Goal: Task Accomplishment & Management: Manage account settings

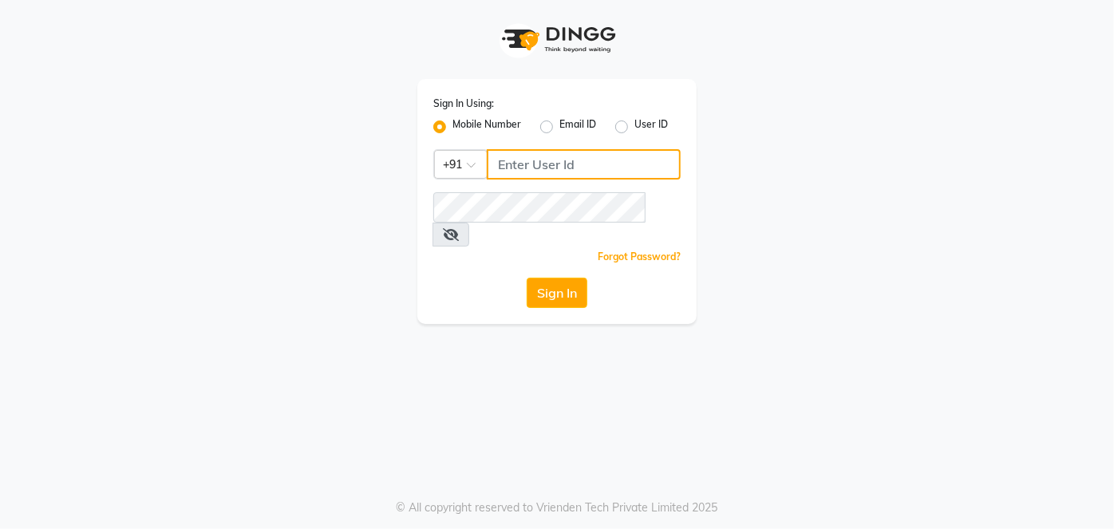
click at [557, 166] on input "Username" at bounding box center [584, 164] width 194 height 30
type input "7378576236"
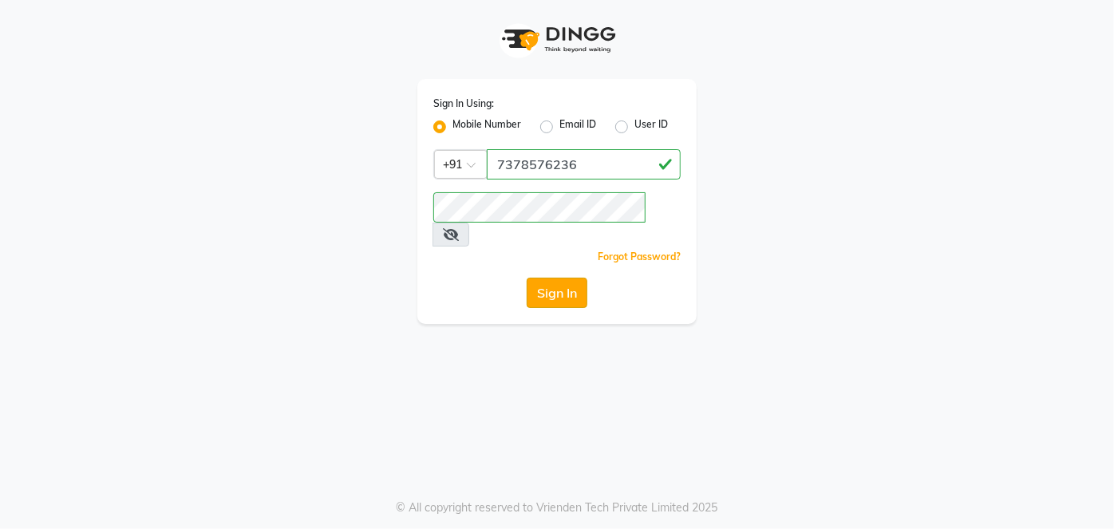
click at [564, 278] on button "Sign In" at bounding box center [557, 293] width 61 height 30
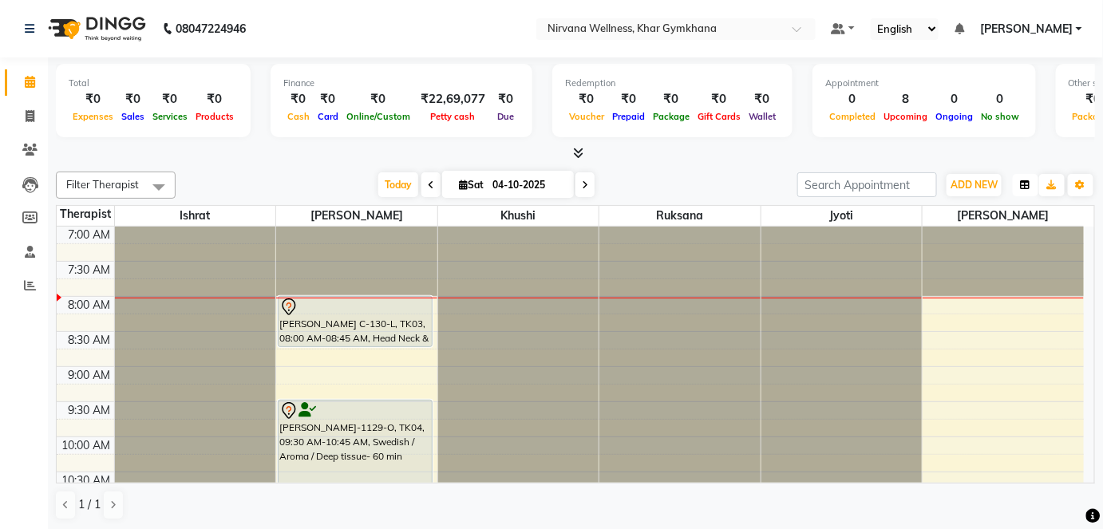
click at [1032, 180] on button "button" at bounding box center [1026, 185] width 26 height 22
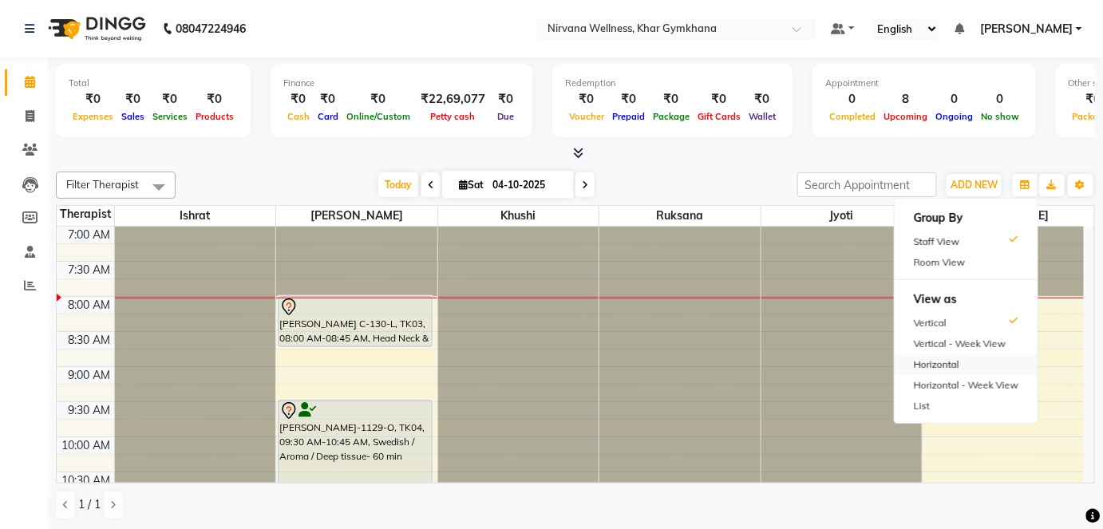
click at [947, 362] on div "Horizontal" at bounding box center [966, 364] width 143 height 21
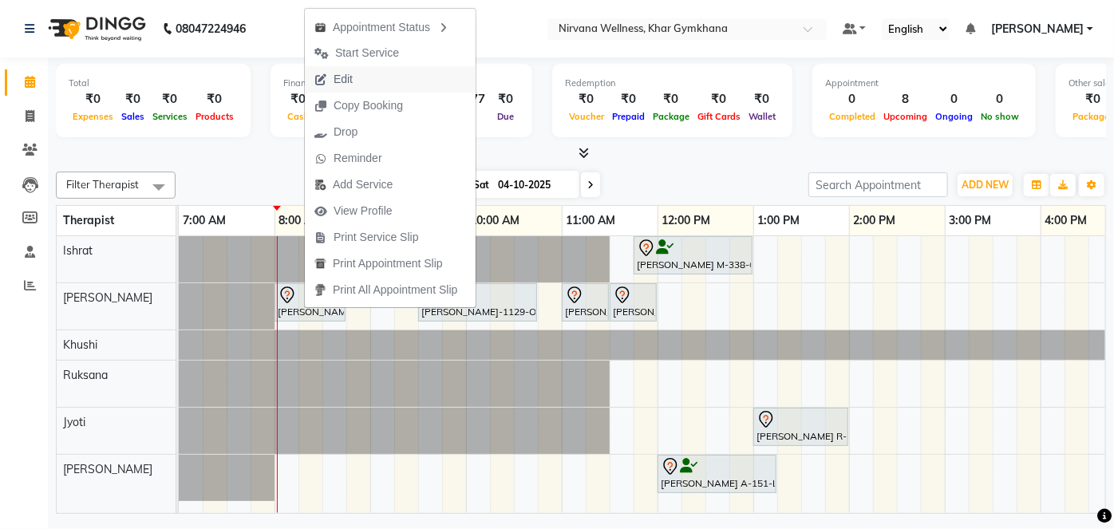
click at [366, 73] on button "Edit" at bounding box center [390, 79] width 171 height 26
select select "tentative"
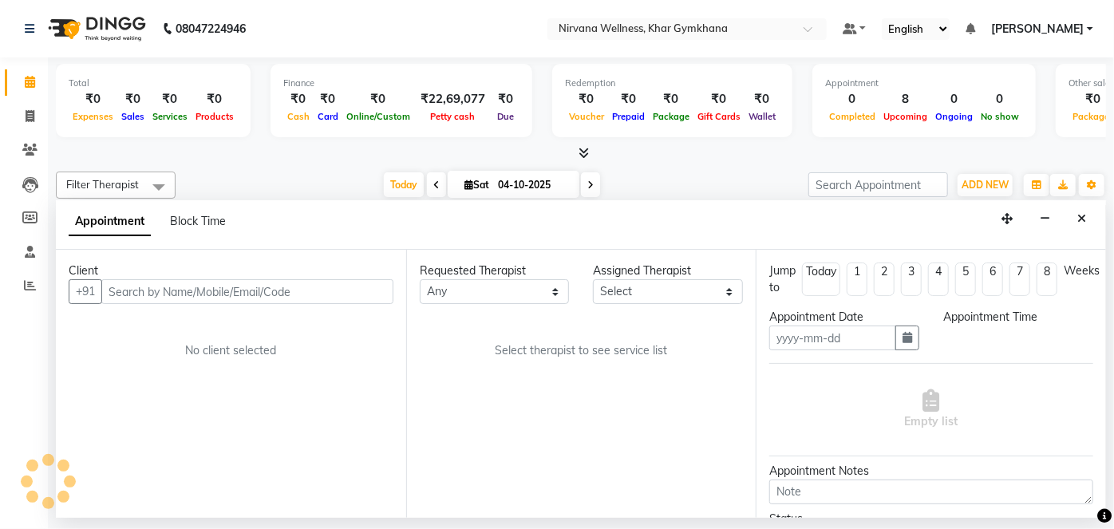
type input "04-10-2025"
select select "68038"
select select "480"
select select "3392"
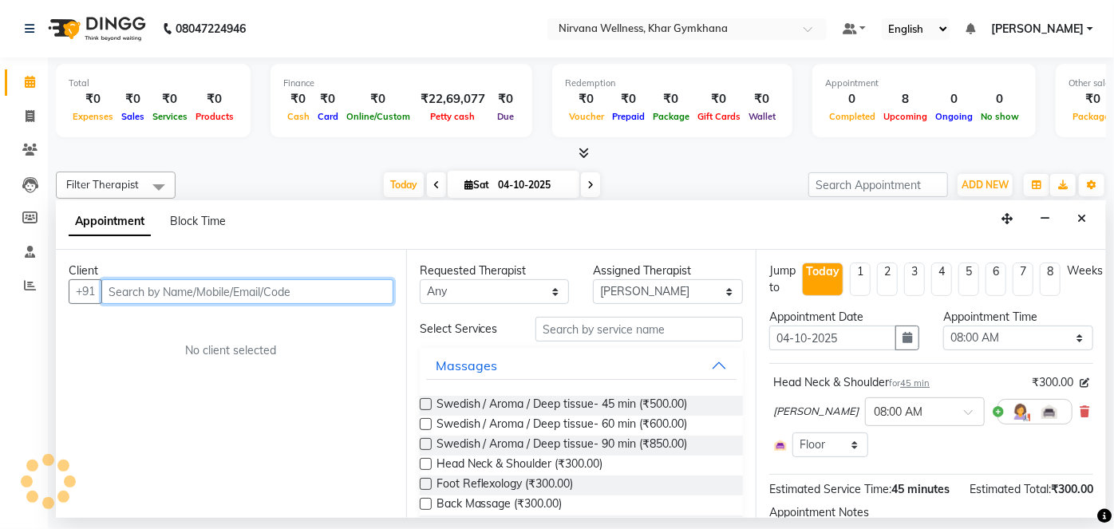
scroll to position [0, 96]
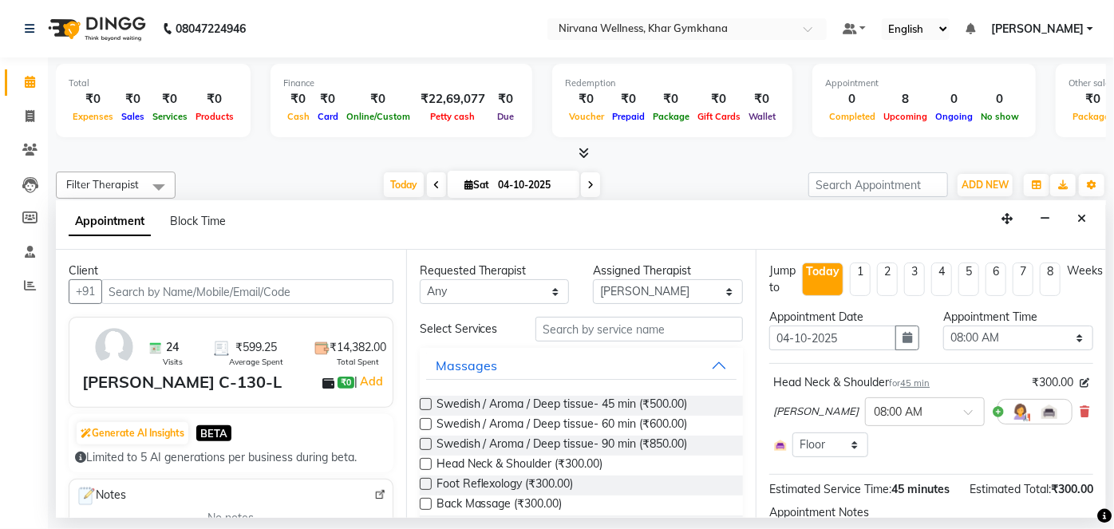
click at [1080, 404] on span at bounding box center [1085, 412] width 10 height 17
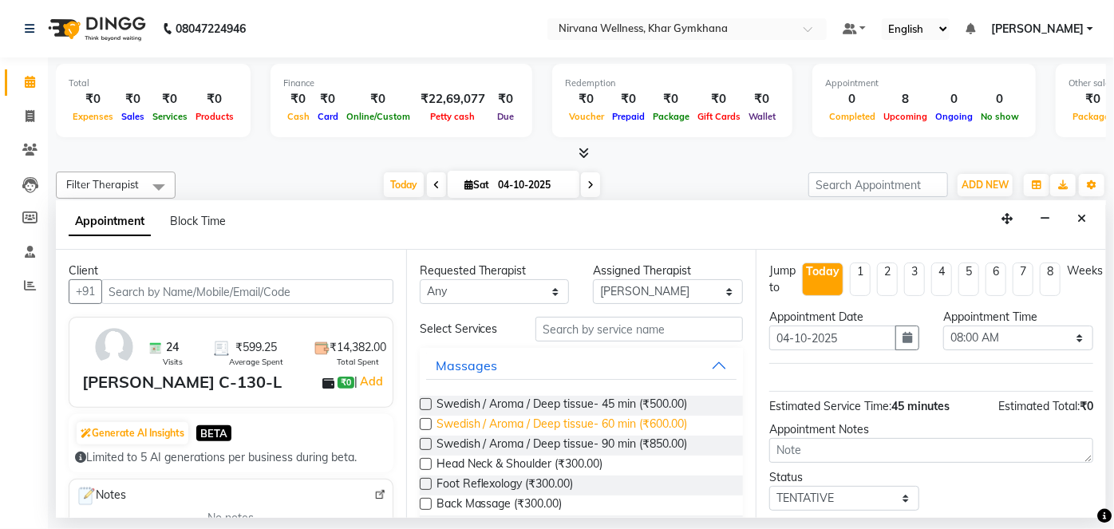
click at [614, 420] on span "Swedish / Aroma / Deep tissue- 60 min (₹600.00)" at bounding box center [562, 426] width 251 height 20
checkbox input "false"
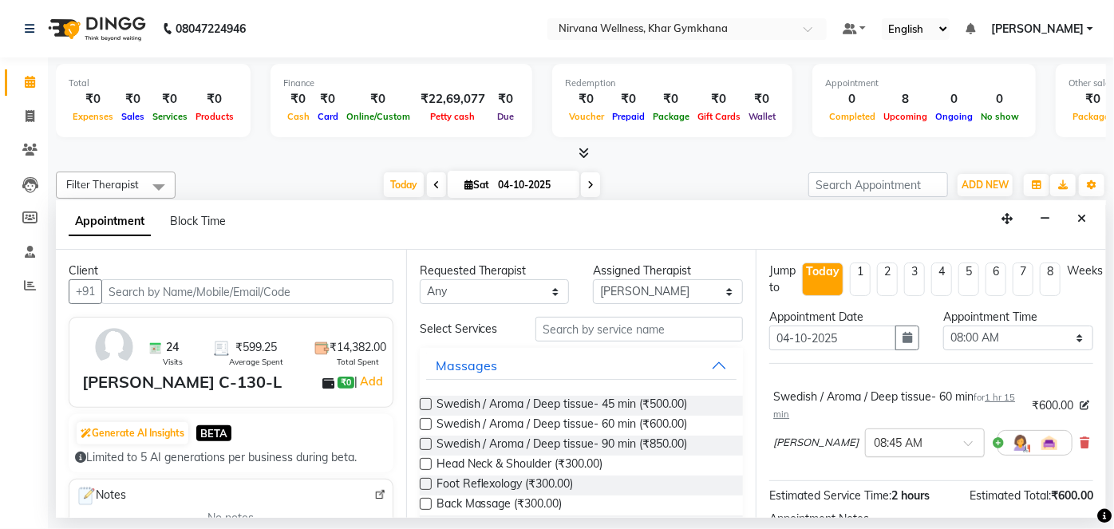
click at [868, 452] on div "× 08:45 AM" at bounding box center [925, 443] width 120 height 29
click at [876, 465] on div "08:00 AM" at bounding box center [925, 472] width 118 height 30
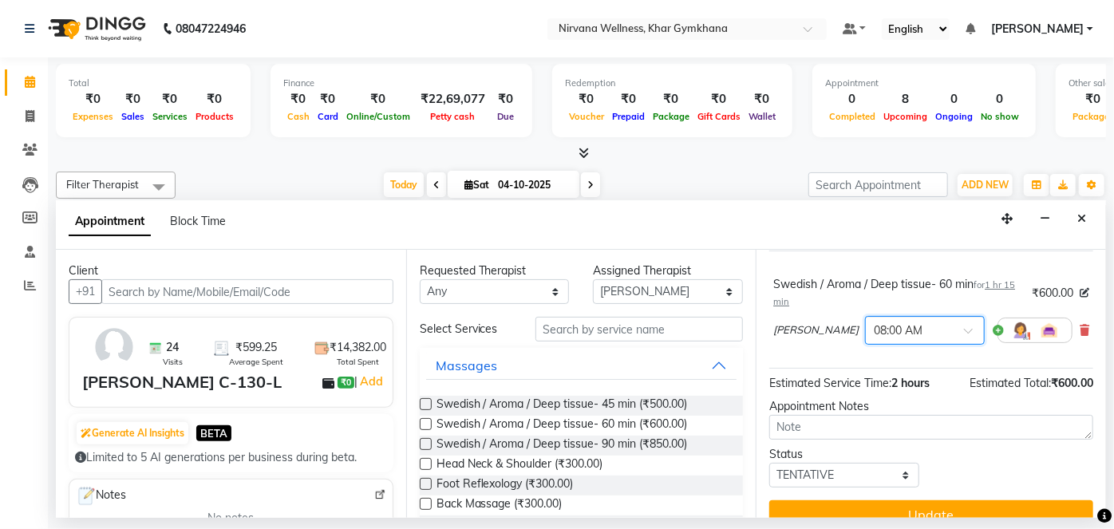
scroll to position [136, 0]
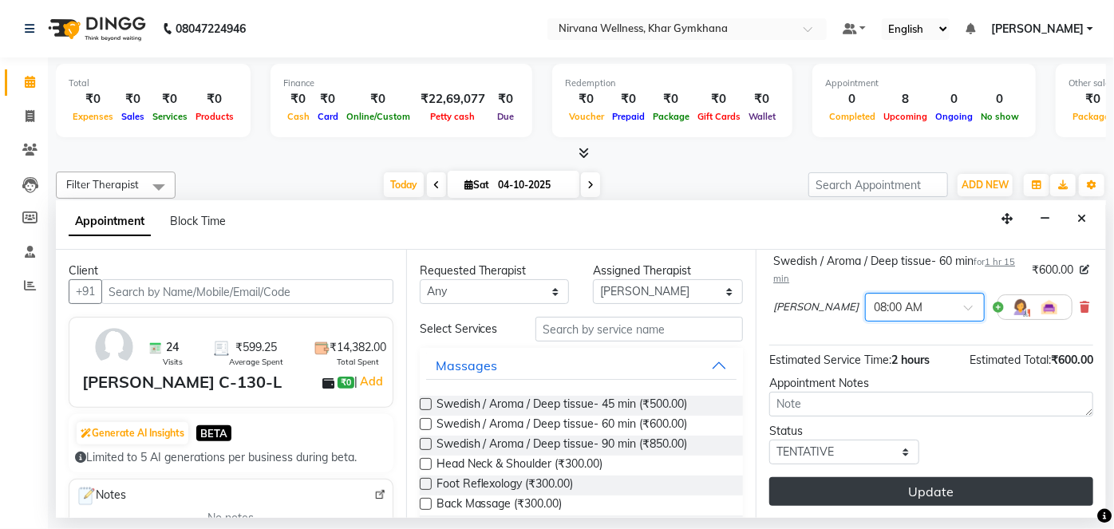
click at [966, 485] on button "Update" at bounding box center [931, 491] width 324 height 29
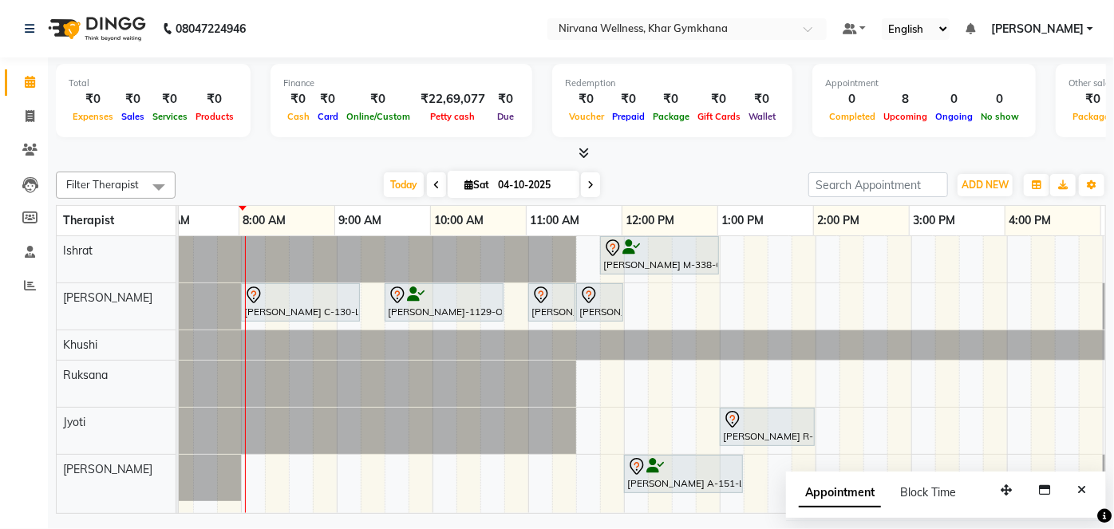
scroll to position [0, 34]
click at [592, 184] on span at bounding box center [590, 184] width 19 height 25
type input "05-10-2025"
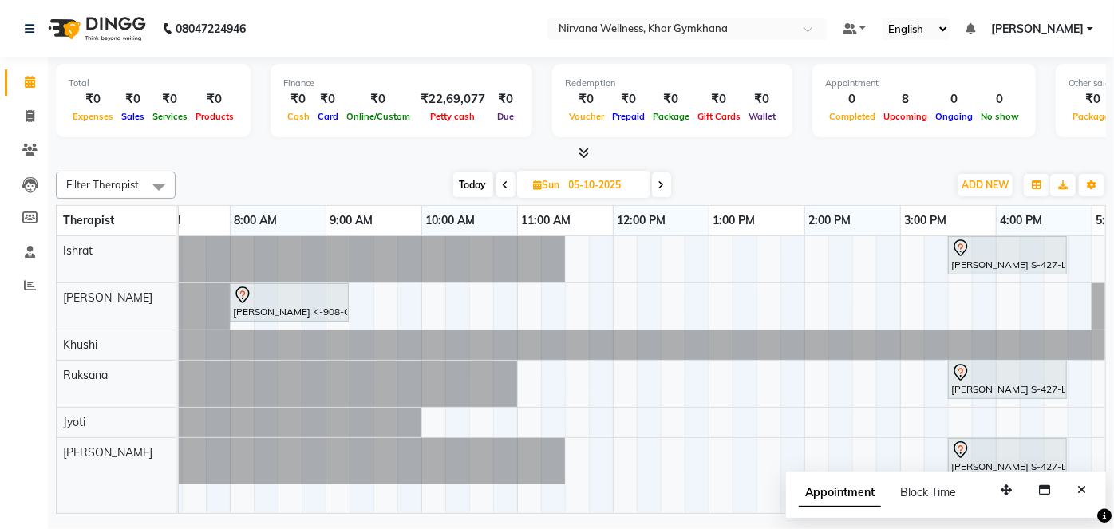
scroll to position [0, 0]
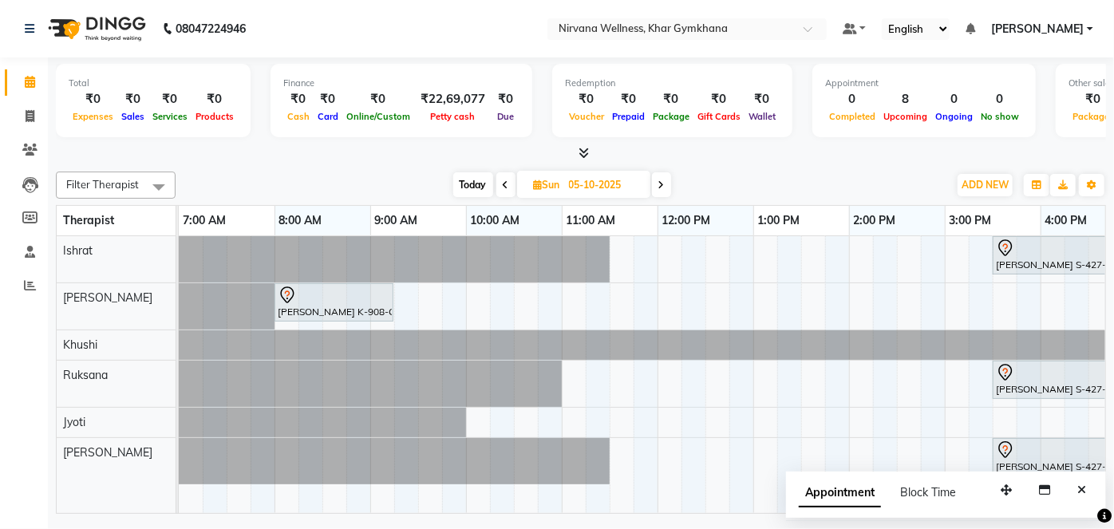
click at [568, 304] on div "[PERSON_NAME] S-427-L, 03:30 PM-04:45 PM, Swedish / Aroma / Deep tissue- 60 min…" at bounding box center [945, 374] width 1532 height 277
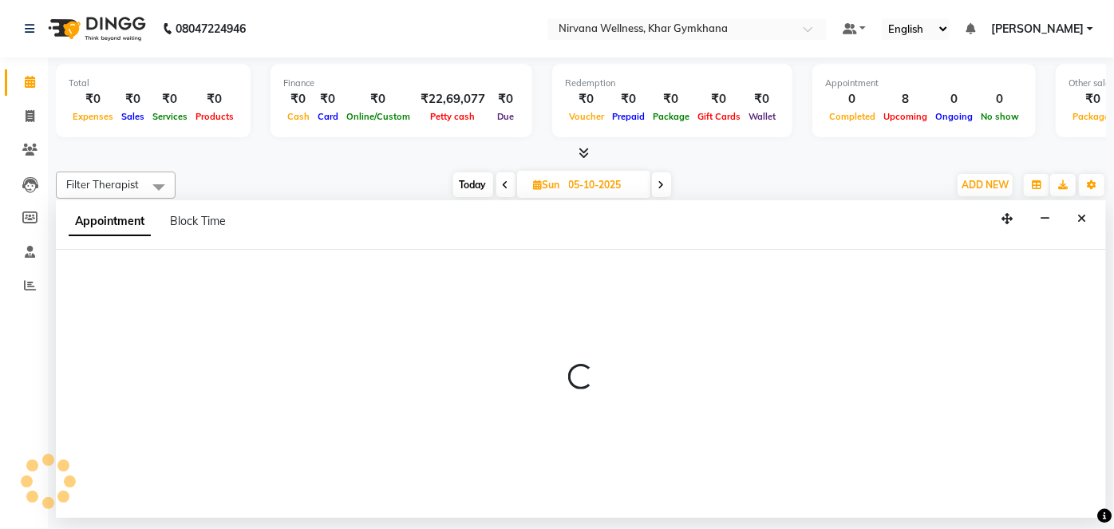
select select "68038"
select select "660"
select select "tentative"
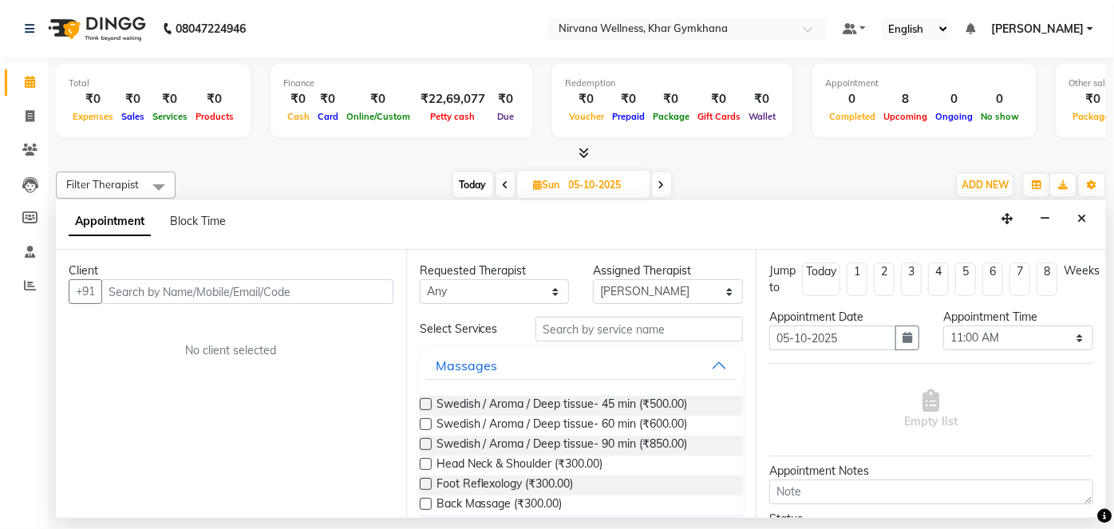
click at [283, 290] on input "text" at bounding box center [247, 291] width 292 height 25
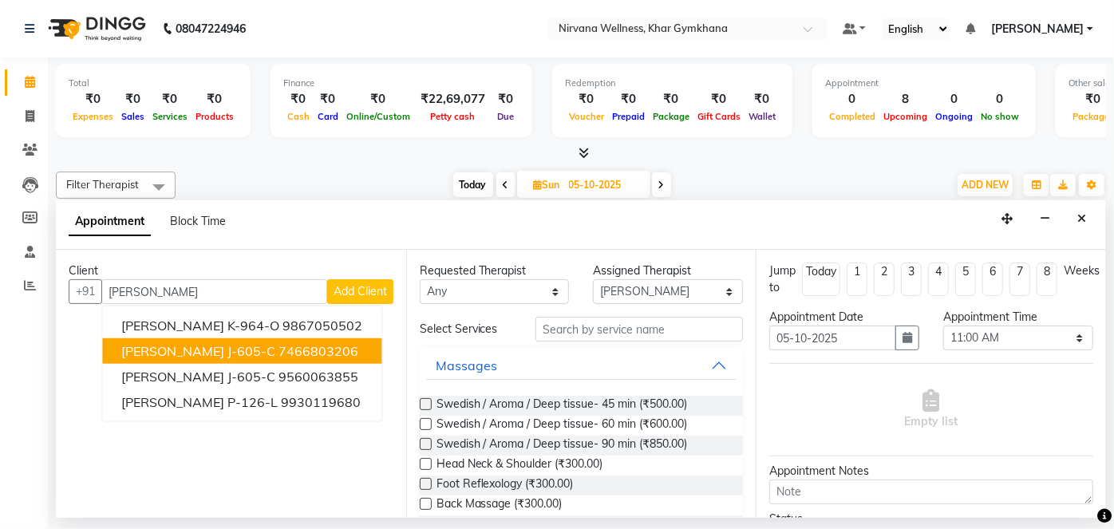
click at [294, 343] on ngb-highlight "7466803206" at bounding box center [319, 351] width 80 height 16
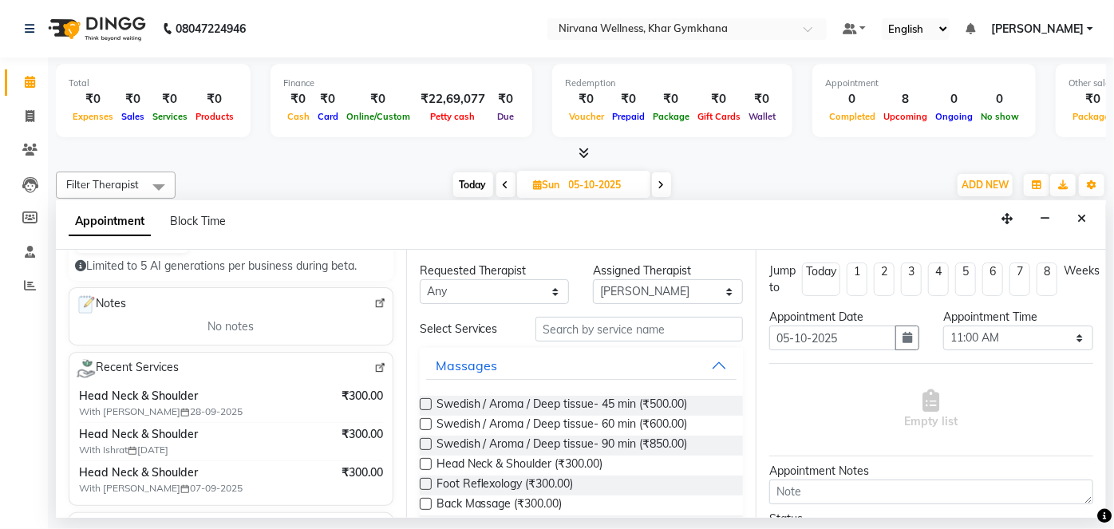
scroll to position [290, 0]
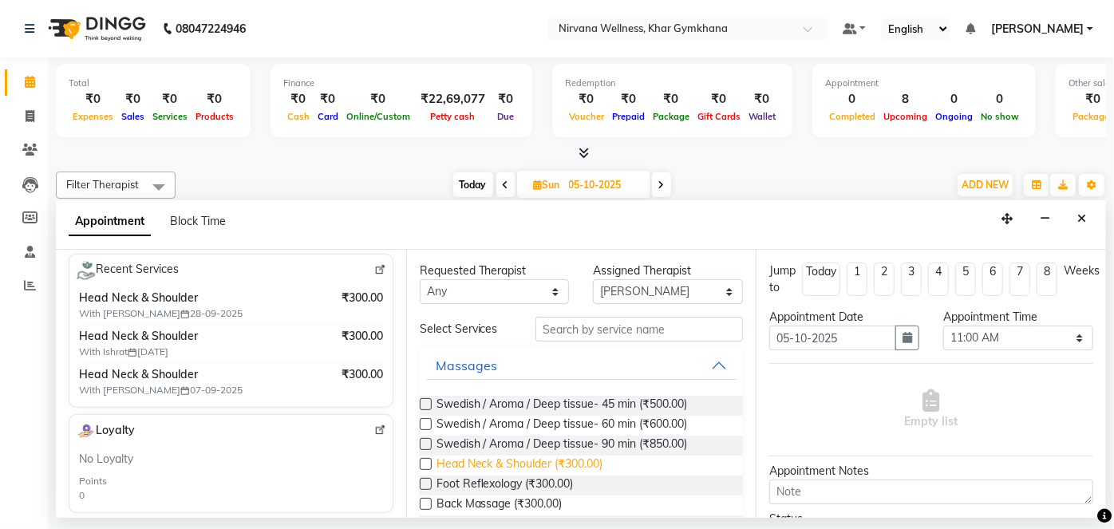
type input "7466803206"
click at [592, 461] on span "Head Neck & Shoulder (₹300.00)" at bounding box center [520, 466] width 167 height 20
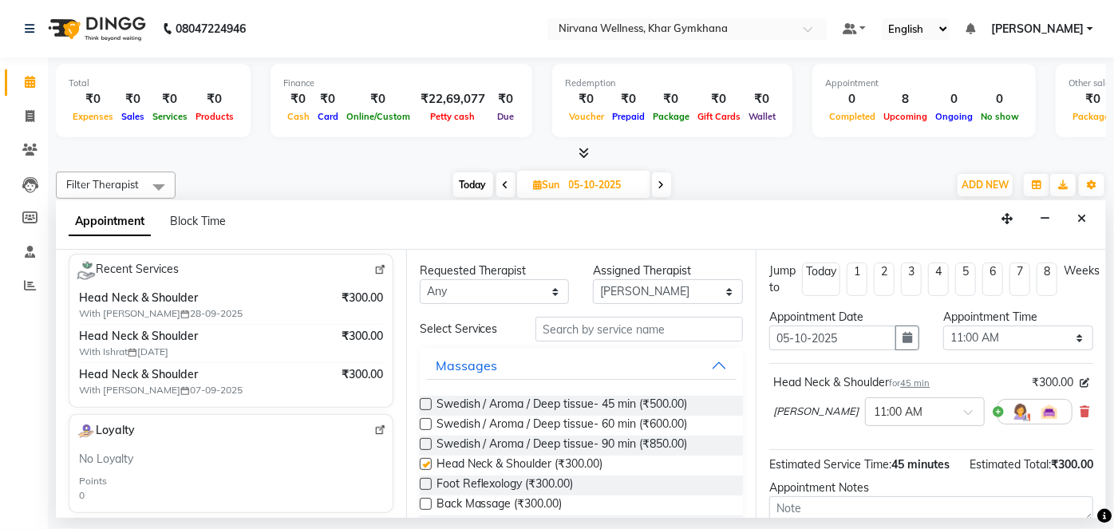
checkbox input "false"
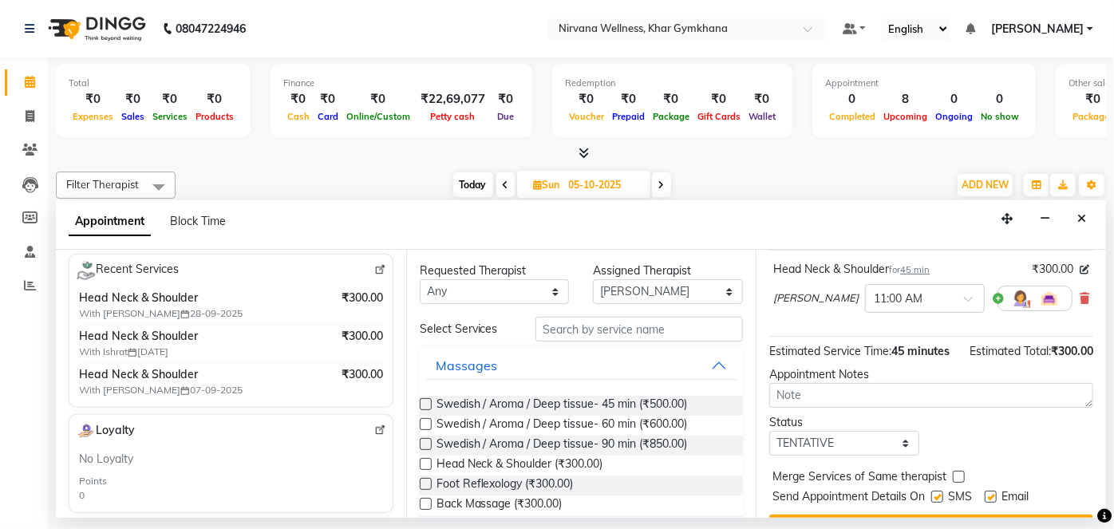
scroll to position [168, 0]
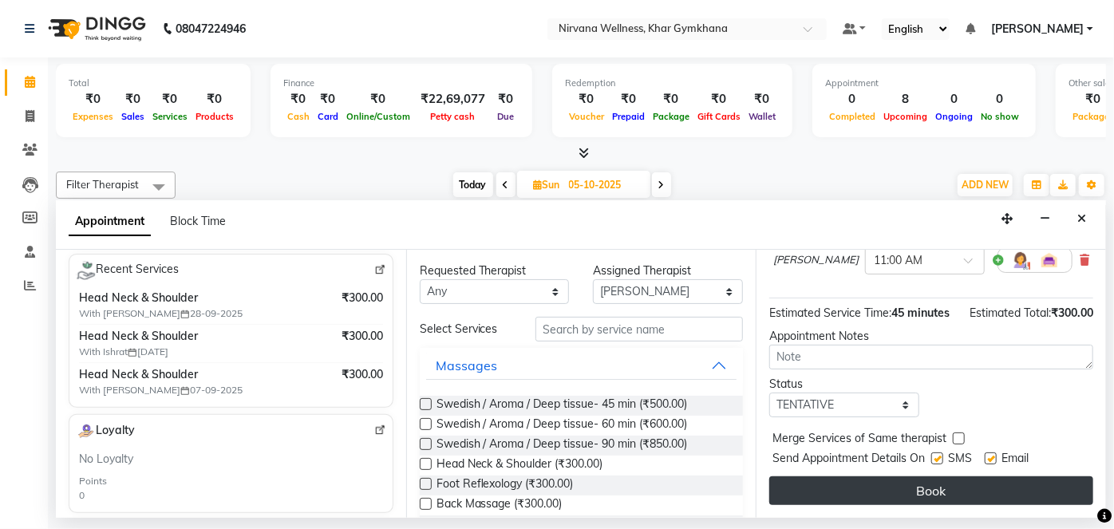
click at [904, 503] on button "Book" at bounding box center [931, 490] width 324 height 29
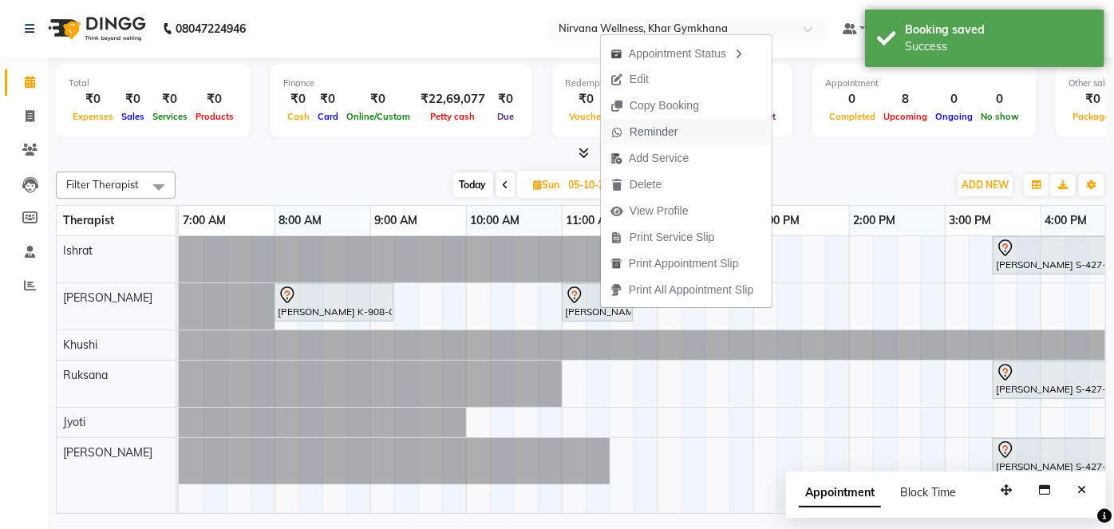
click at [665, 126] on span "Reminder" at bounding box center [654, 132] width 49 height 17
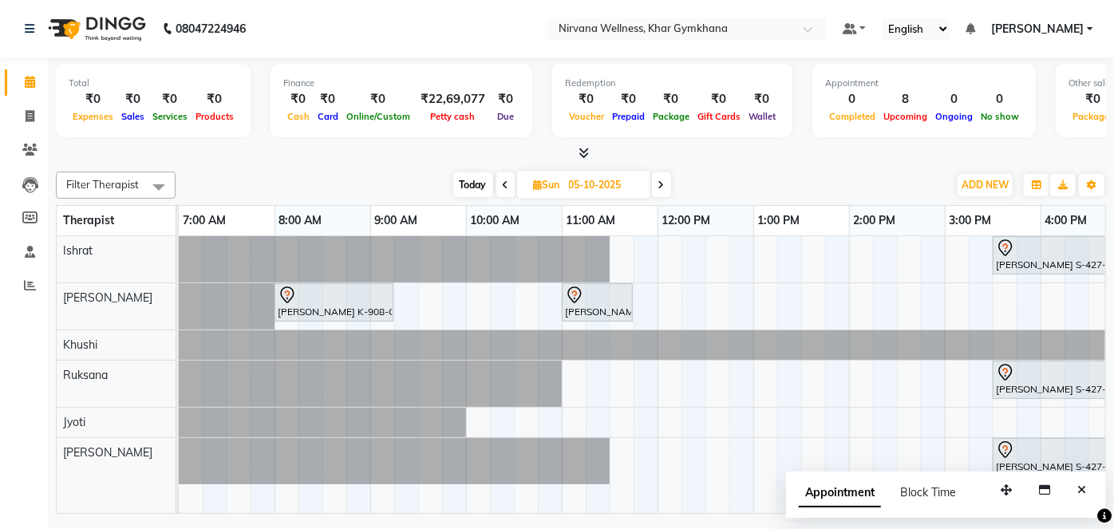
click at [472, 187] on span "Today" at bounding box center [473, 184] width 40 height 25
type input "04-10-2025"
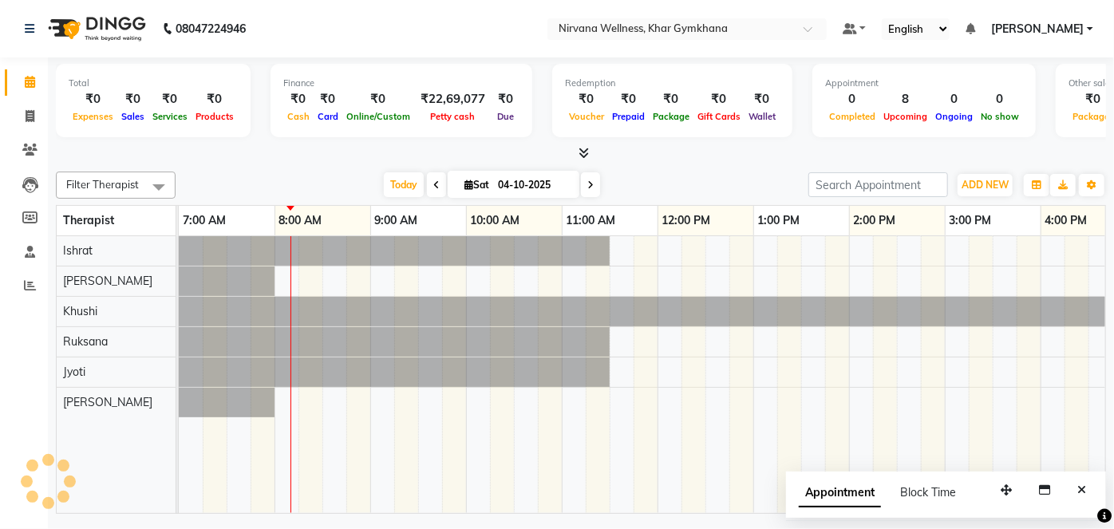
scroll to position [0, 96]
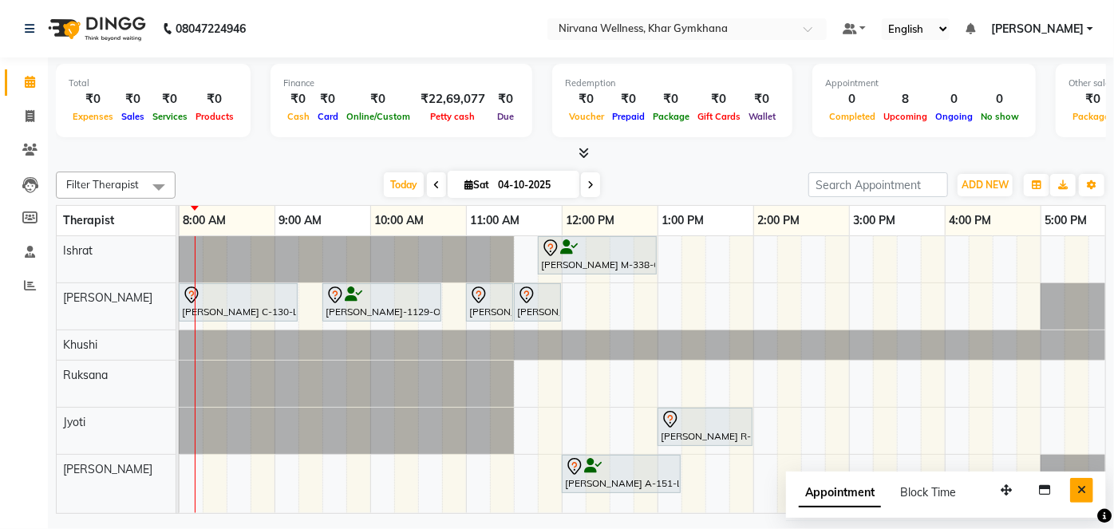
click at [1080, 484] on icon "Close" at bounding box center [1081, 489] width 9 height 11
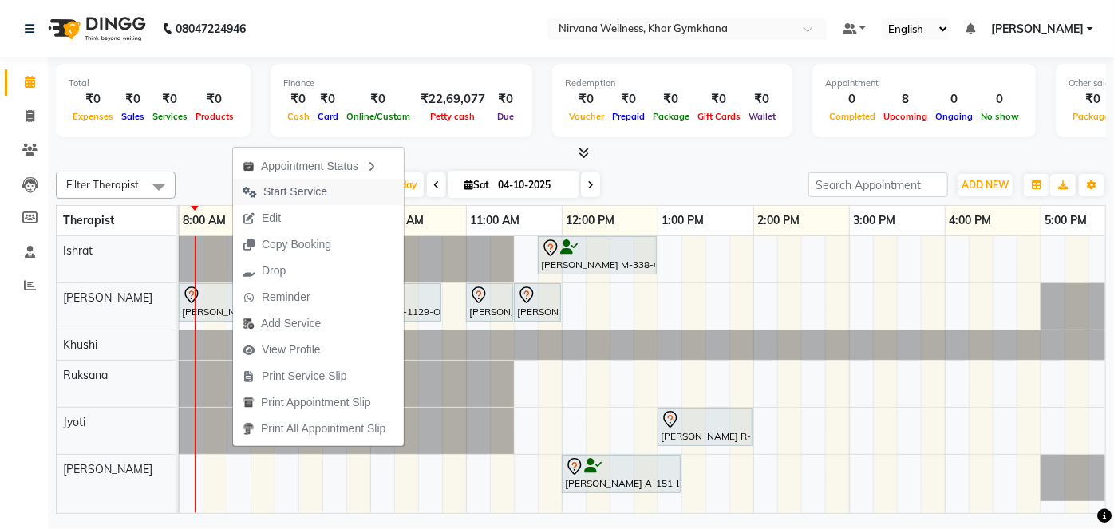
click at [282, 186] on span "Start Service" at bounding box center [295, 192] width 64 height 17
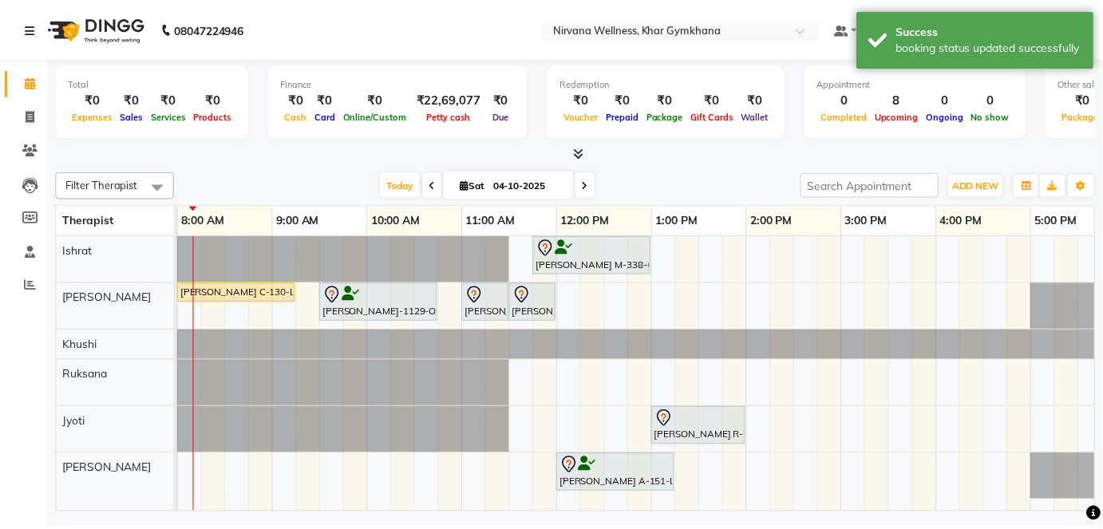
scroll to position [0, 0]
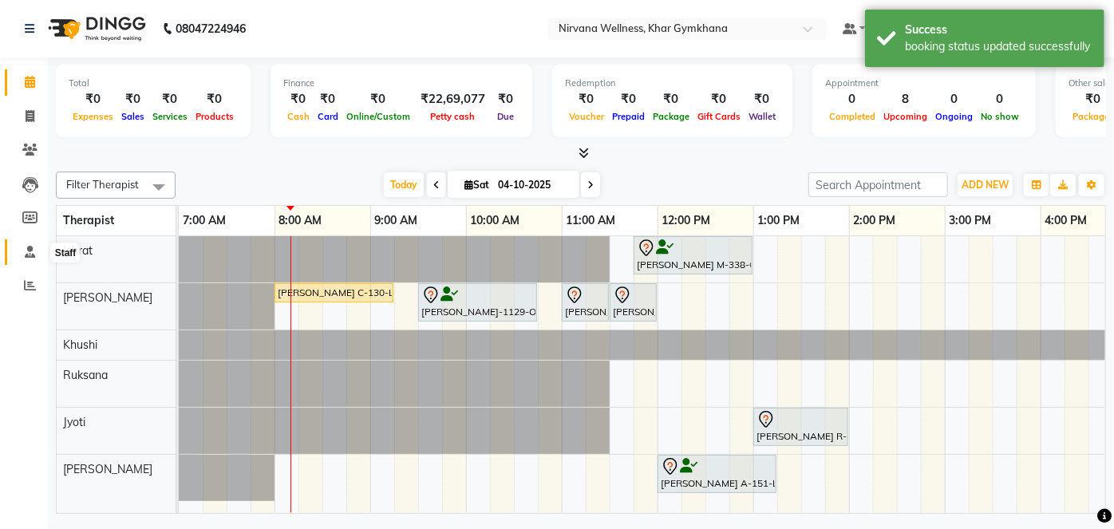
click at [36, 252] on span at bounding box center [30, 252] width 28 height 18
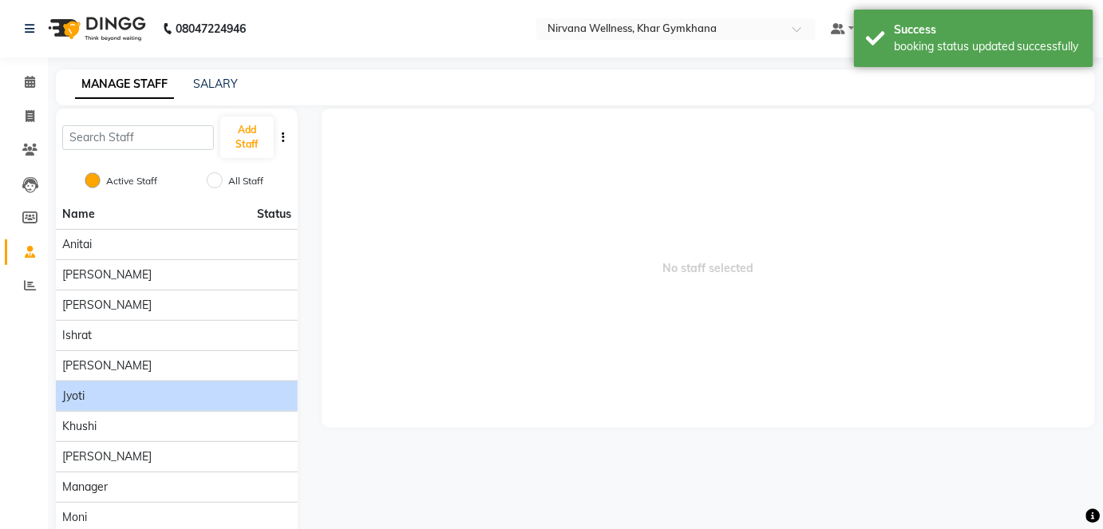
click at [163, 388] on div "Jyoti" at bounding box center [176, 396] width 229 height 17
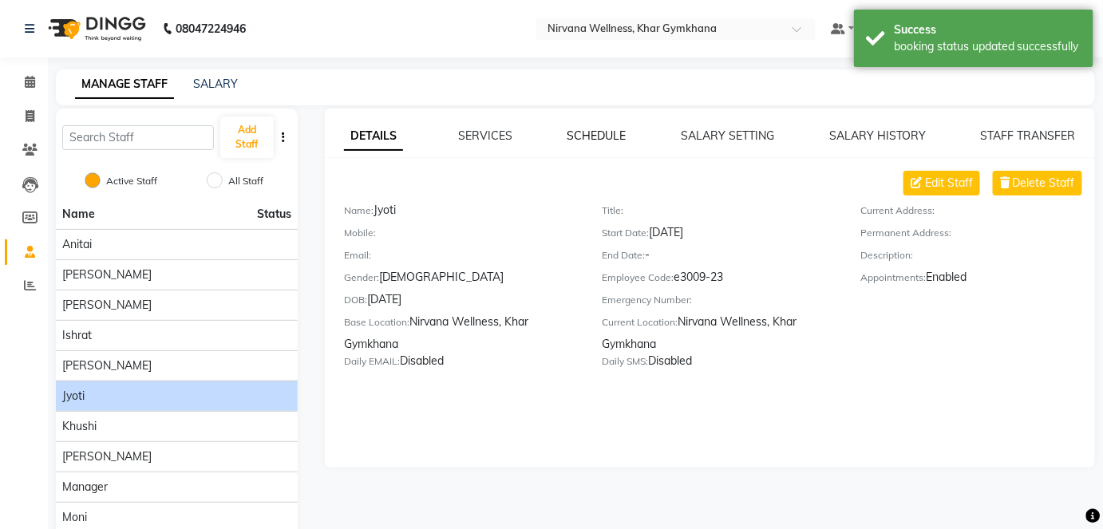
click at [599, 132] on link "SCHEDULE" at bounding box center [596, 135] width 59 height 14
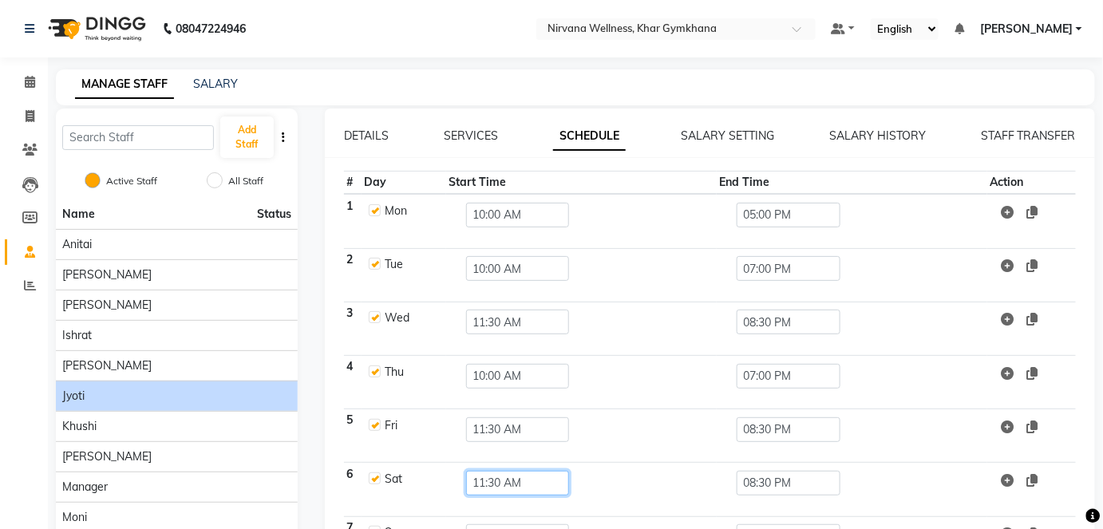
click at [520, 492] on input "11:30 AM" at bounding box center [518, 483] width 104 height 25
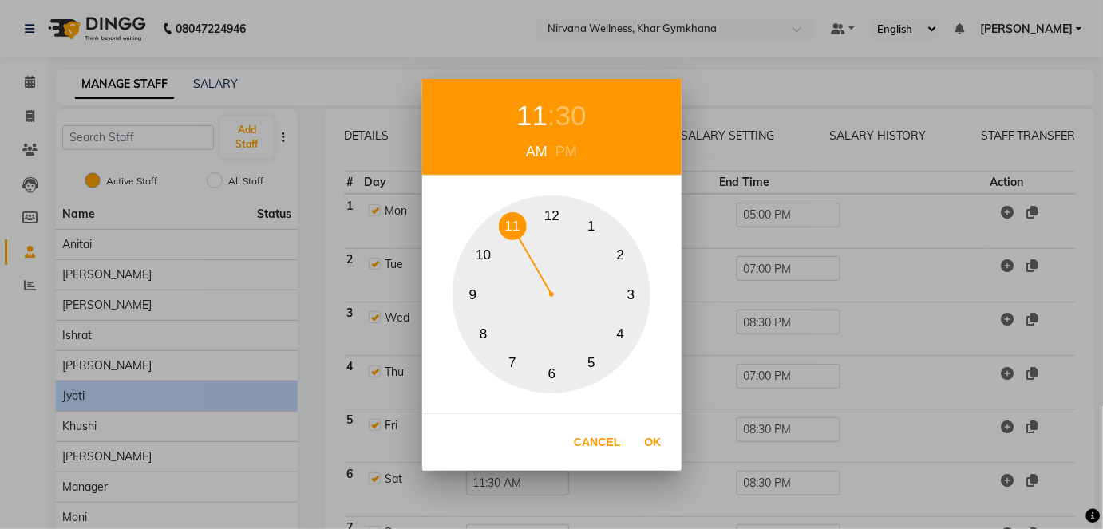
click at [487, 260] on button "10" at bounding box center [483, 255] width 28 height 28
click at [571, 113] on div "30" at bounding box center [570, 116] width 31 height 42
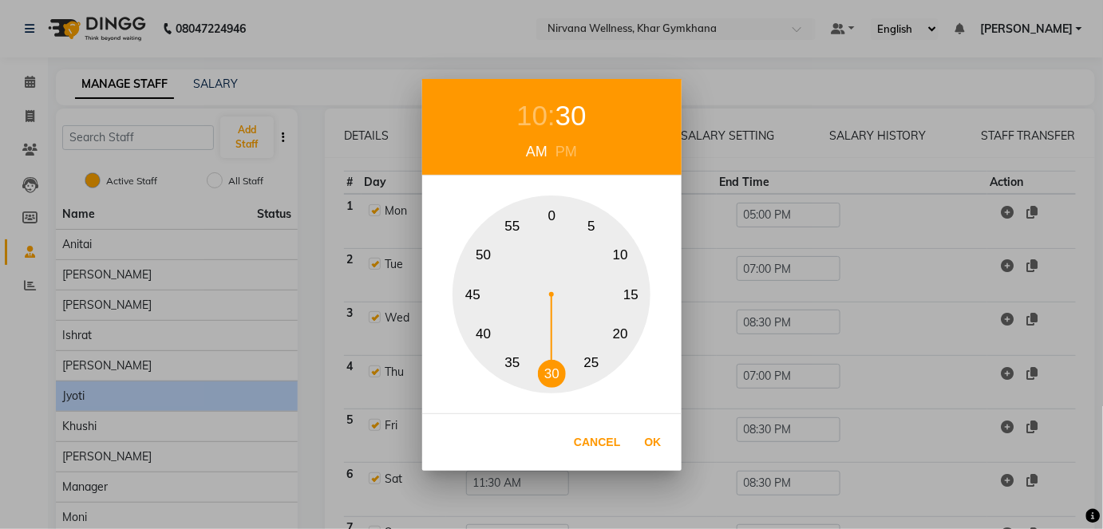
click at [544, 217] on button "0" at bounding box center [552, 216] width 28 height 28
click at [553, 219] on button "0" at bounding box center [552, 216] width 28 height 28
drag, startPoint x: 650, startPoint y: 449, endPoint x: 666, endPoint y: 440, distance: 17.5
click at [650, 448] on button "Ok" at bounding box center [653, 442] width 33 height 33
type input "10:00 AM"
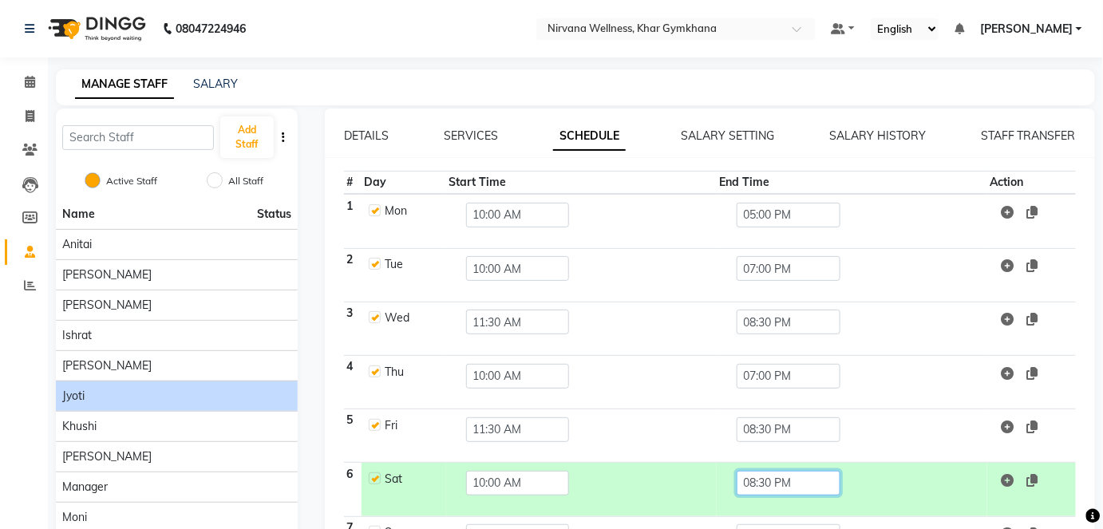
click at [776, 479] on input "08:30 PM" at bounding box center [789, 483] width 104 height 25
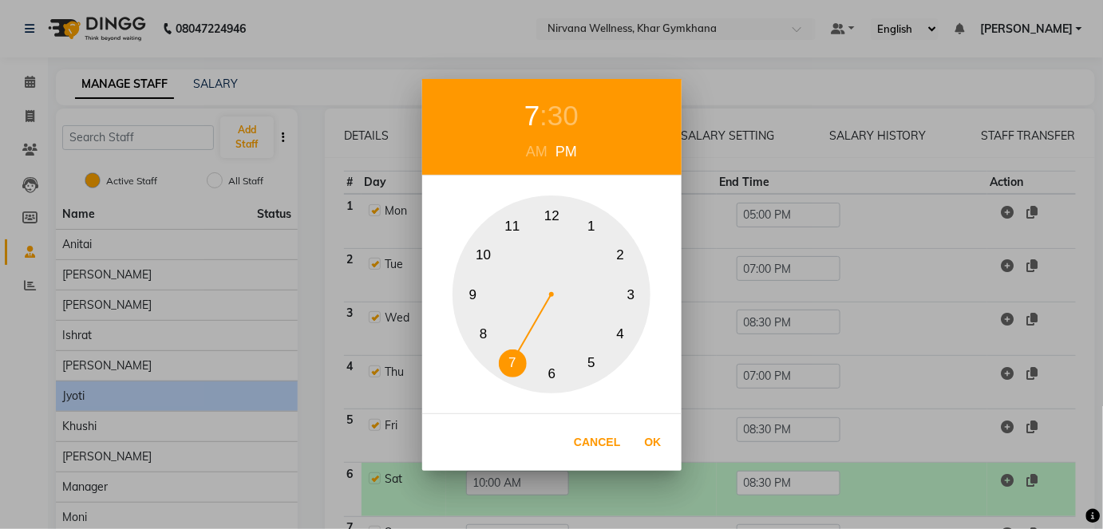
click at [521, 354] on button "7" at bounding box center [513, 364] width 28 height 28
drag, startPoint x: 573, startPoint y: 113, endPoint x: 571, endPoint y: 134, distance: 20.8
click at [573, 113] on div "30" at bounding box center [562, 116] width 31 height 42
click at [547, 220] on button "0" at bounding box center [552, 216] width 28 height 28
click at [551, 214] on button "0" at bounding box center [552, 216] width 28 height 28
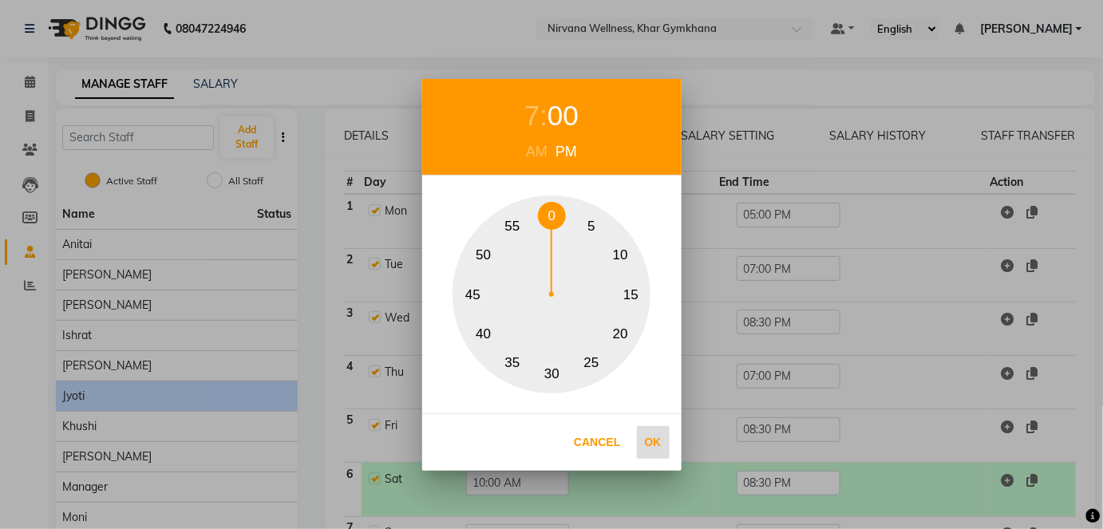
click at [653, 435] on button "Ok" at bounding box center [653, 442] width 33 height 33
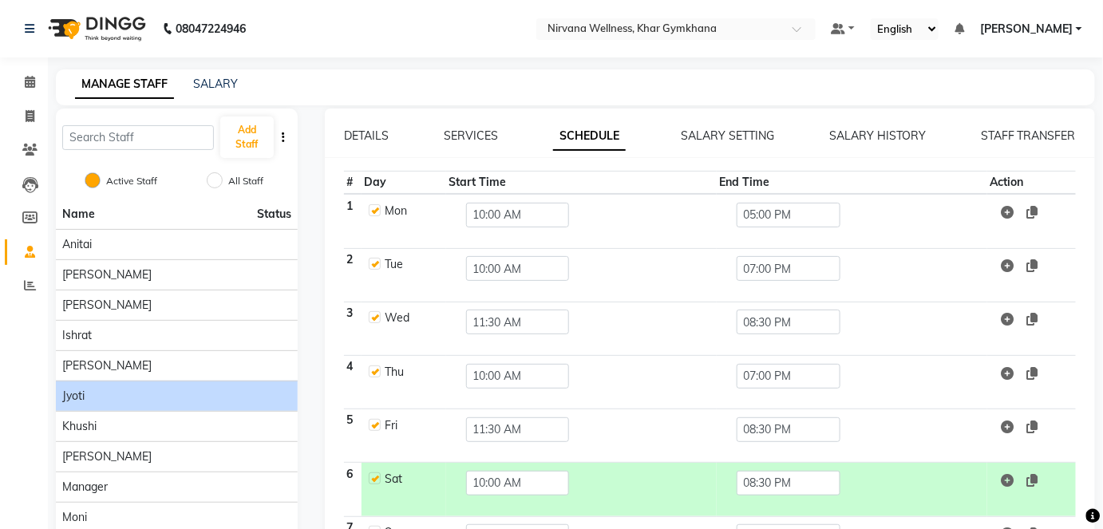
type input "07:00 PM"
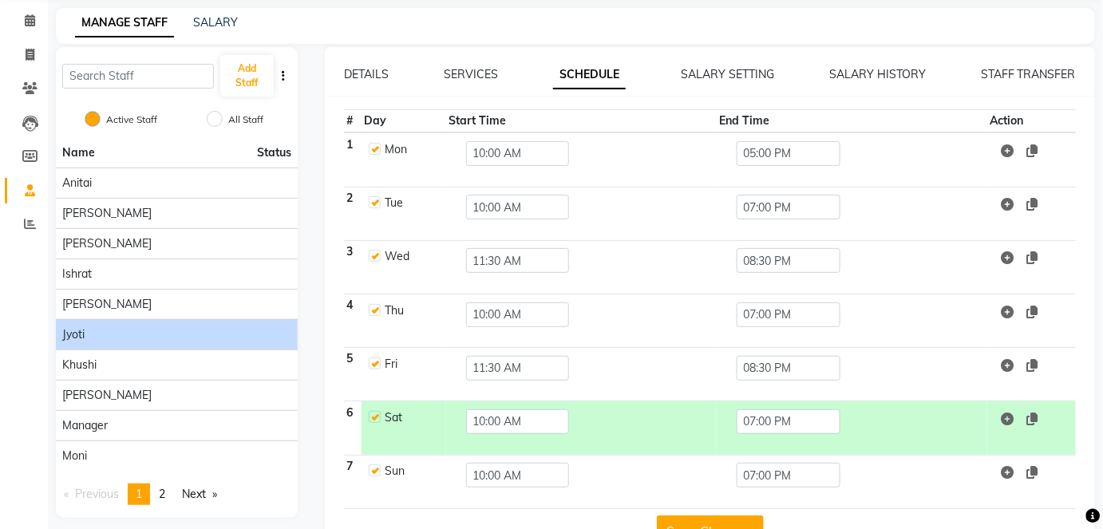
scroll to position [105, 0]
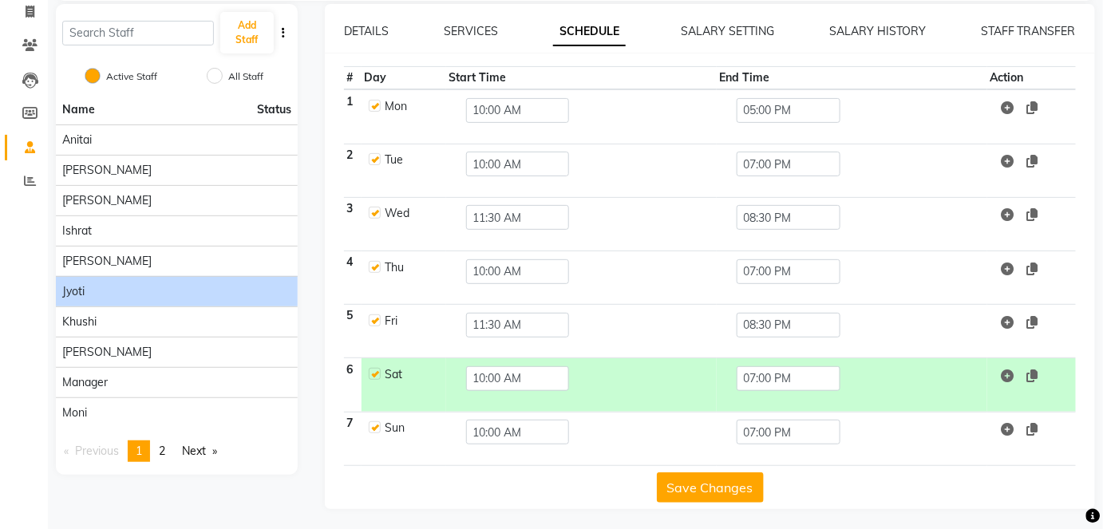
click at [679, 460] on td "10:00 AM" at bounding box center [581, 438] width 271 height 53
click at [690, 488] on button "Save Changes" at bounding box center [710, 487] width 107 height 30
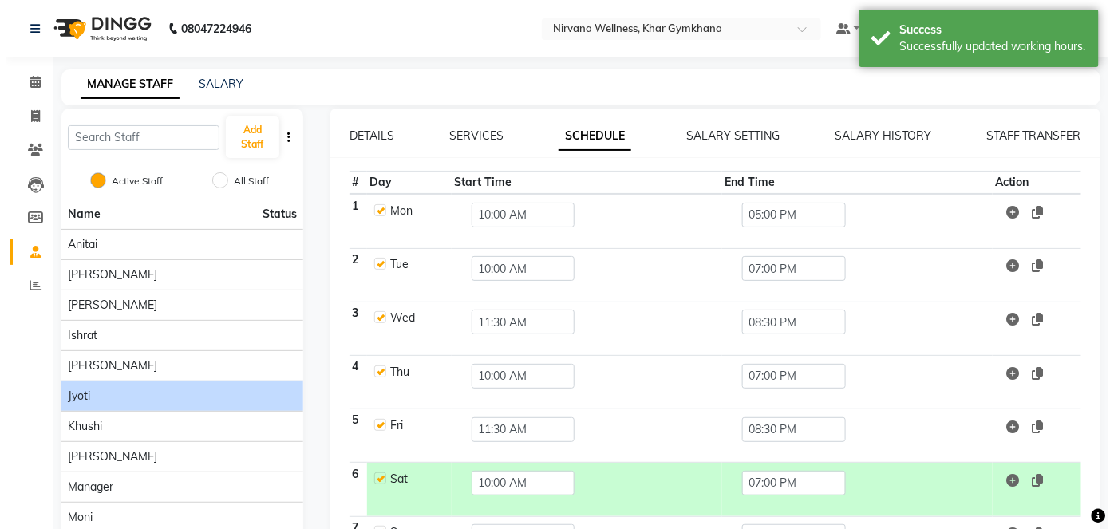
scroll to position [0, 0]
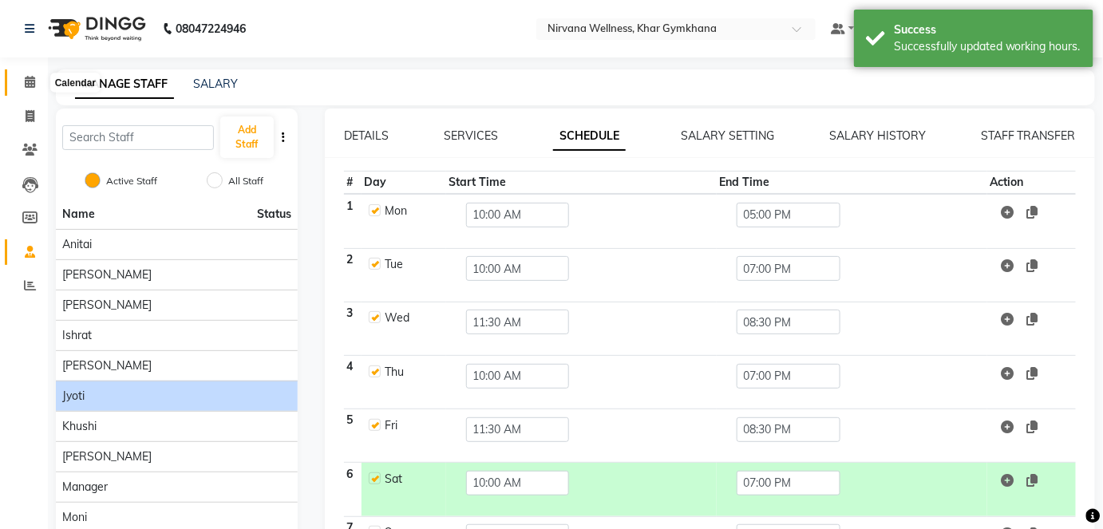
click at [34, 88] on icon at bounding box center [30, 82] width 10 height 12
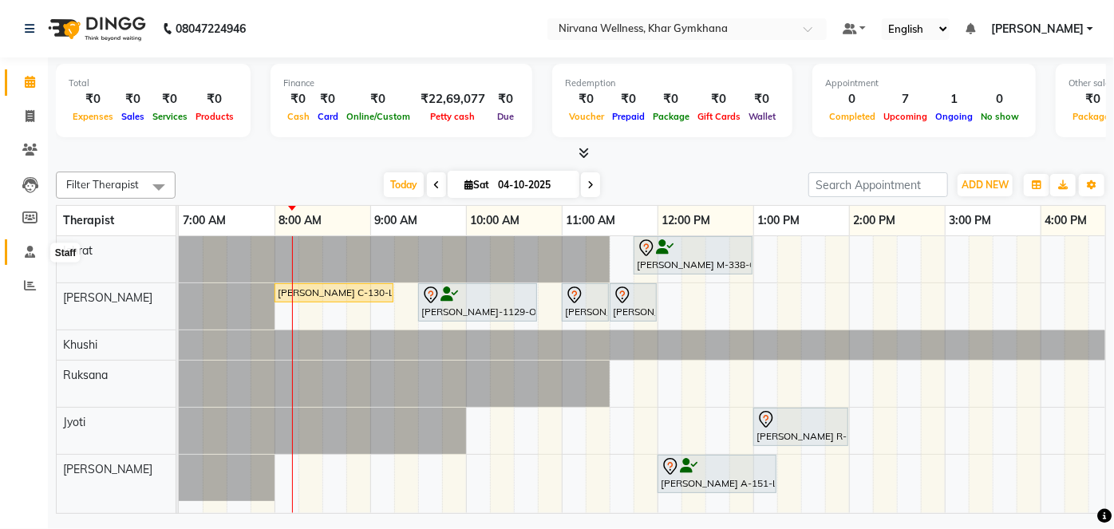
drag, startPoint x: 28, startPoint y: 248, endPoint x: 45, endPoint y: 259, distance: 20.1
click at [28, 249] on icon at bounding box center [30, 252] width 10 height 12
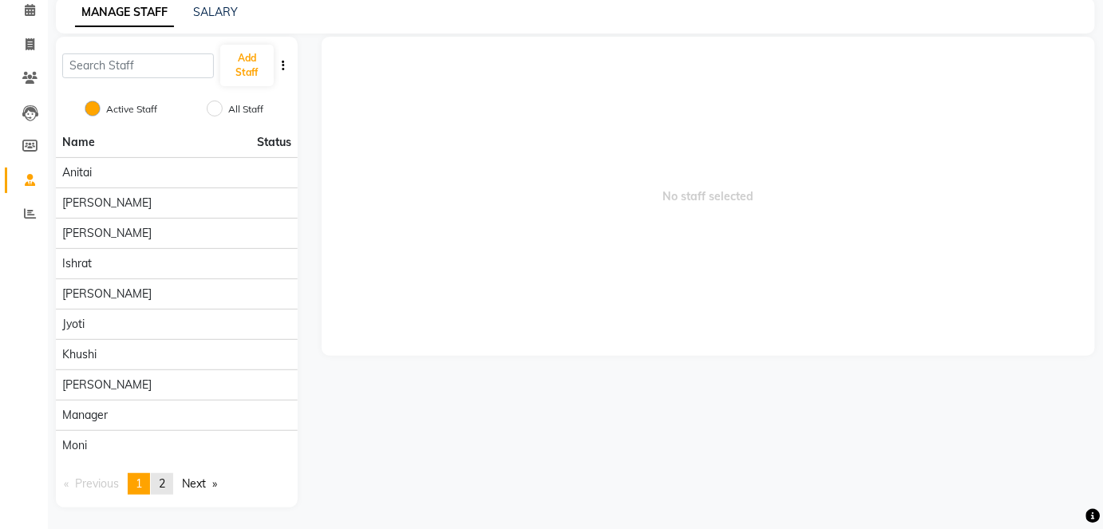
click at [165, 482] on span "2" at bounding box center [162, 483] width 6 height 14
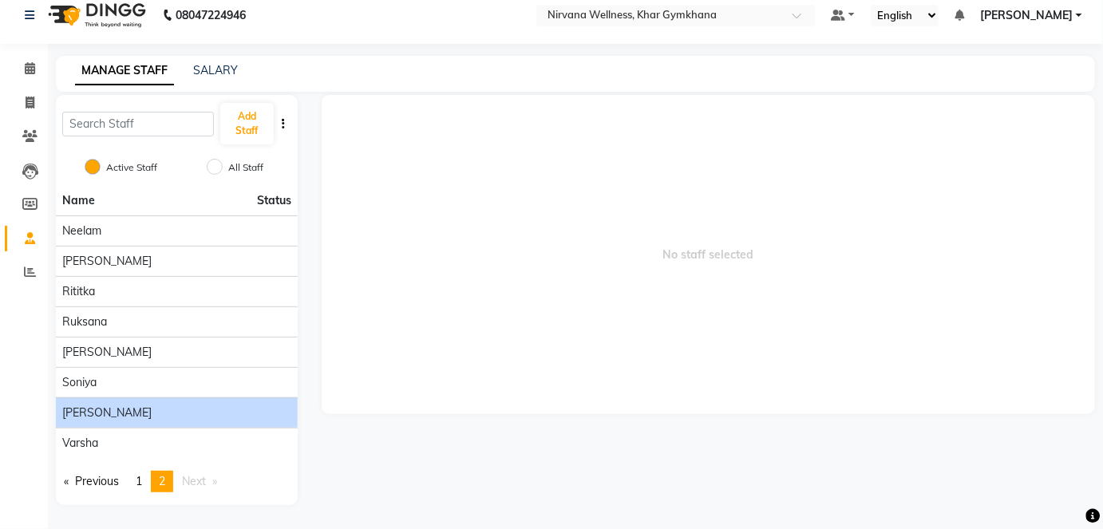
scroll to position [11, 0]
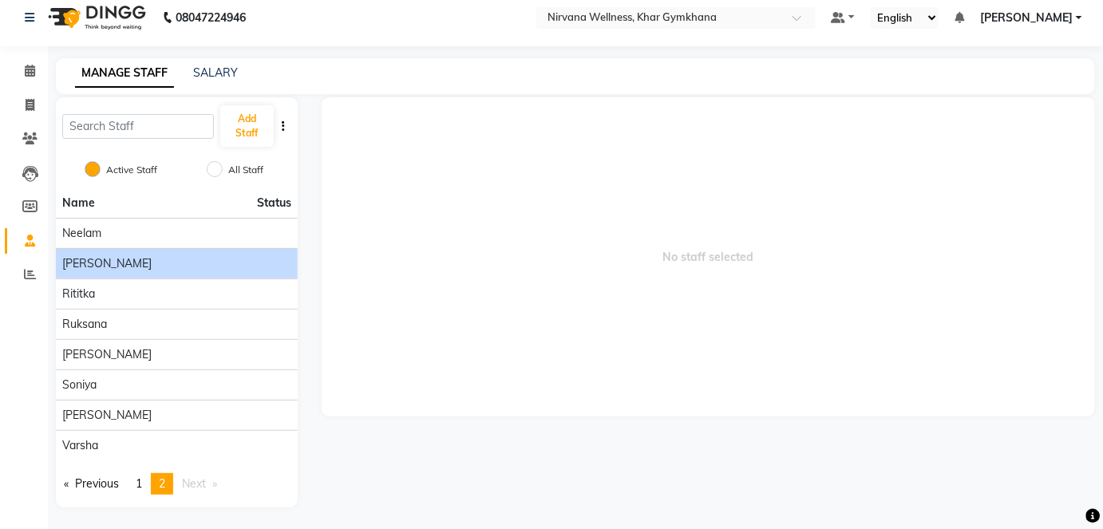
click at [140, 272] on li "[PERSON_NAME]" at bounding box center [177, 263] width 242 height 30
click at [159, 267] on div "[PERSON_NAME]" at bounding box center [176, 263] width 229 height 17
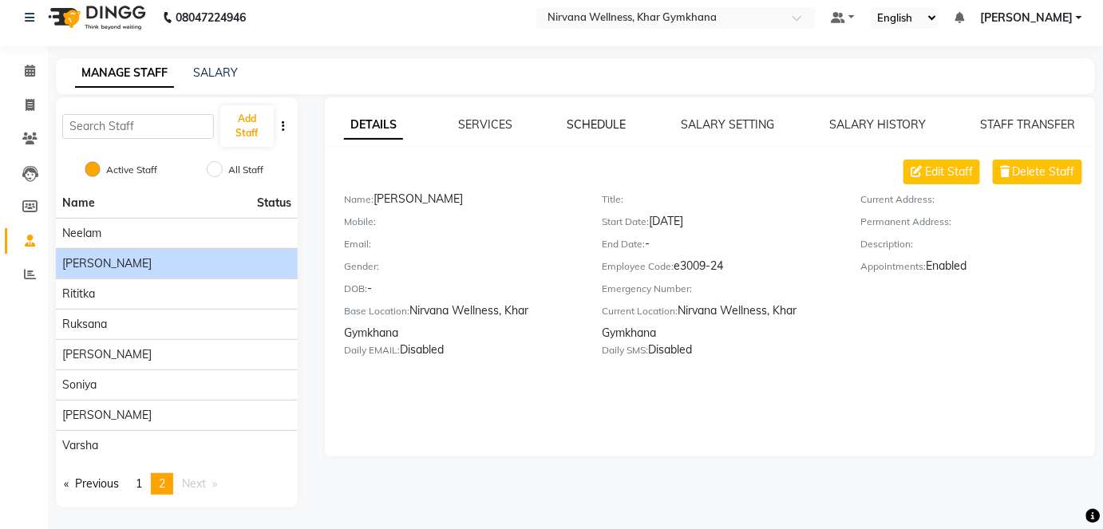
click at [622, 126] on link "SCHEDULE" at bounding box center [596, 124] width 59 height 14
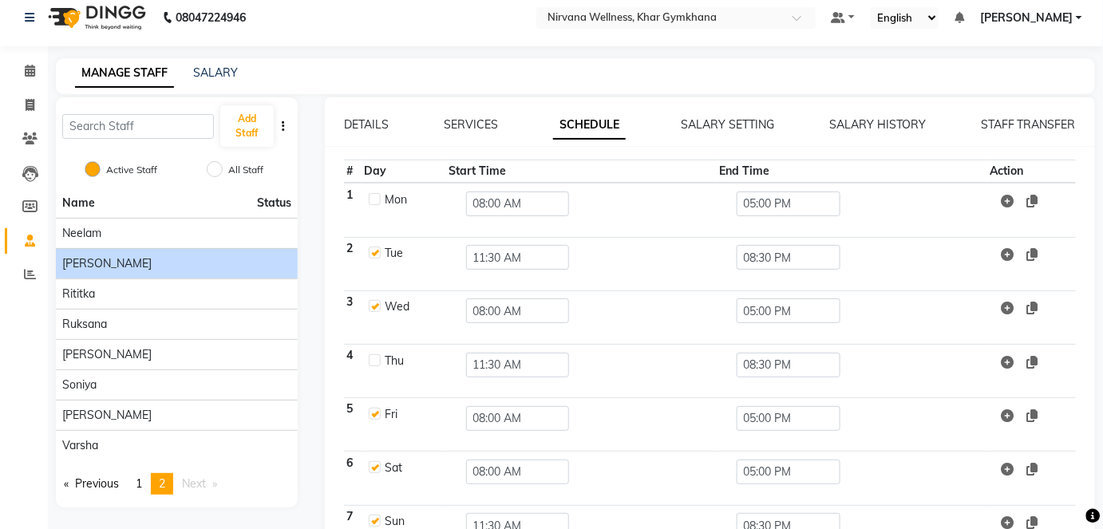
scroll to position [72, 0]
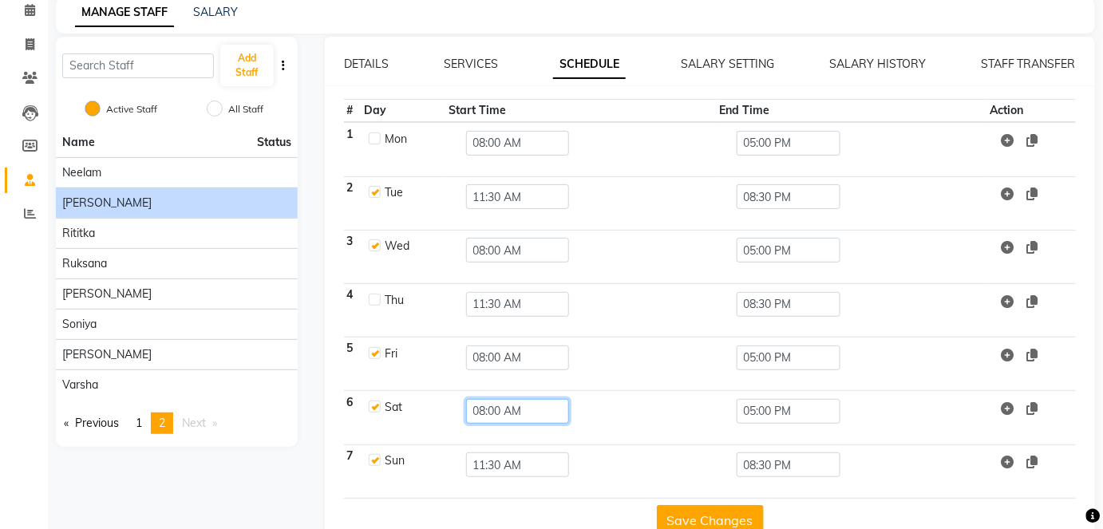
click at [512, 409] on input "08:00 AM" at bounding box center [518, 411] width 104 height 25
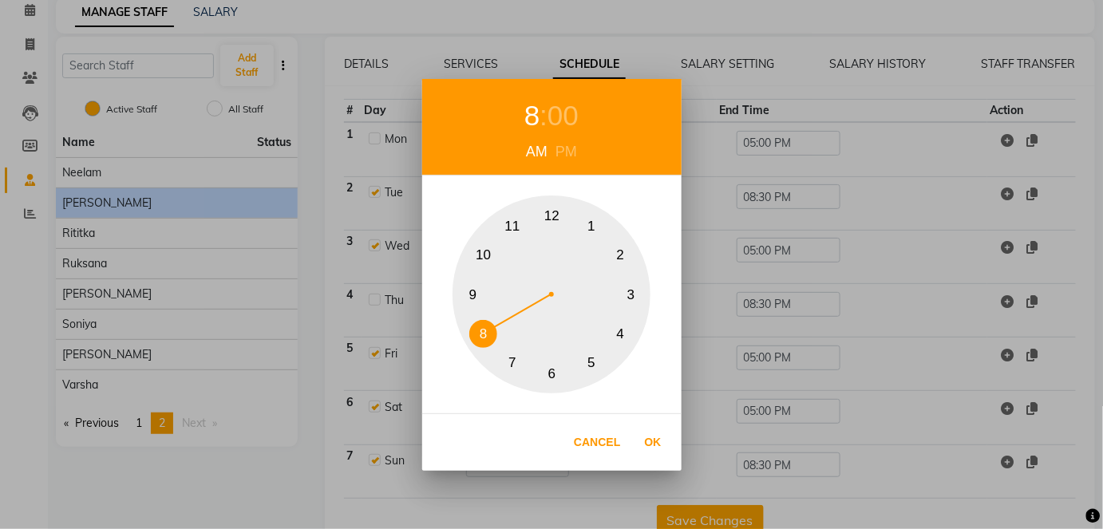
click at [485, 261] on button "10" at bounding box center [483, 255] width 28 height 28
click at [514, 235] on button "11" at bounding box center [513, 226] width 28 height 28
click at [558, 109] on div "00" at bounding box center [570, 116] width 31 height 42
click at [555, 379] on button "30" at bounding box center [552, 374] width 28 height 28
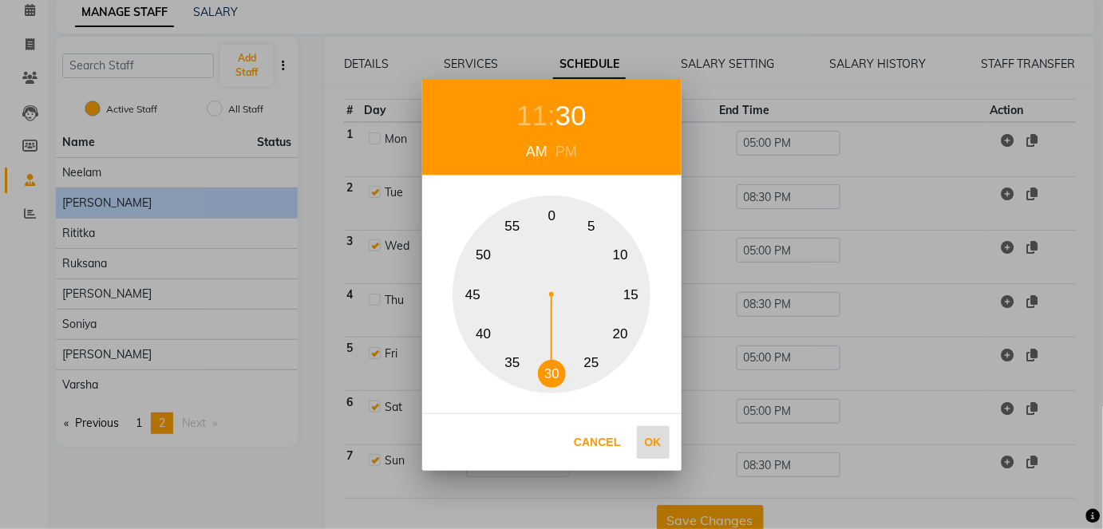
click at [644, 432] on button "Ok" at bounding box center [653, 442] width 33 height 33
type input "11:30 AM"
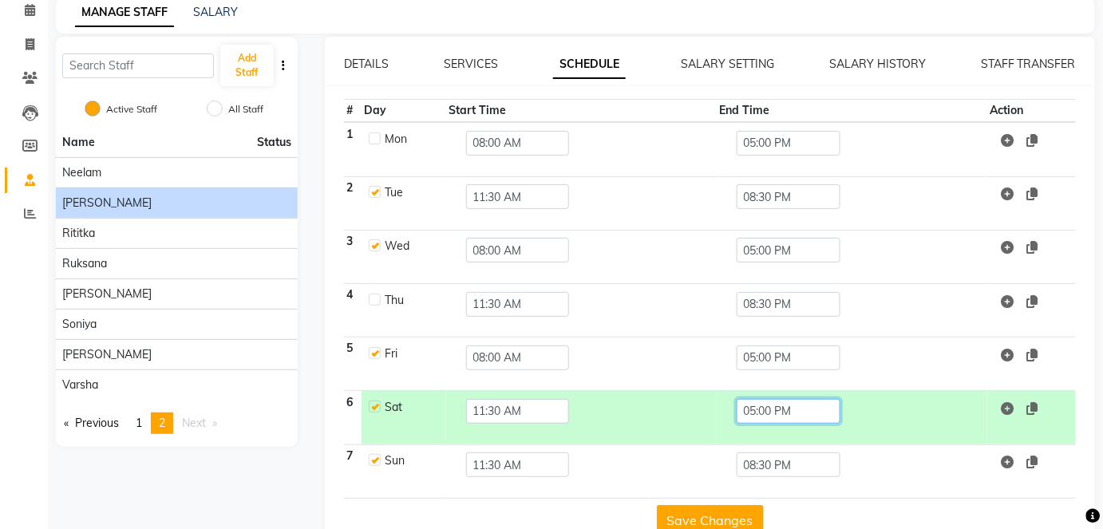
click at [798, 415] on input "05:00 PM" at bounding box center [789, 411] width 104 height 25
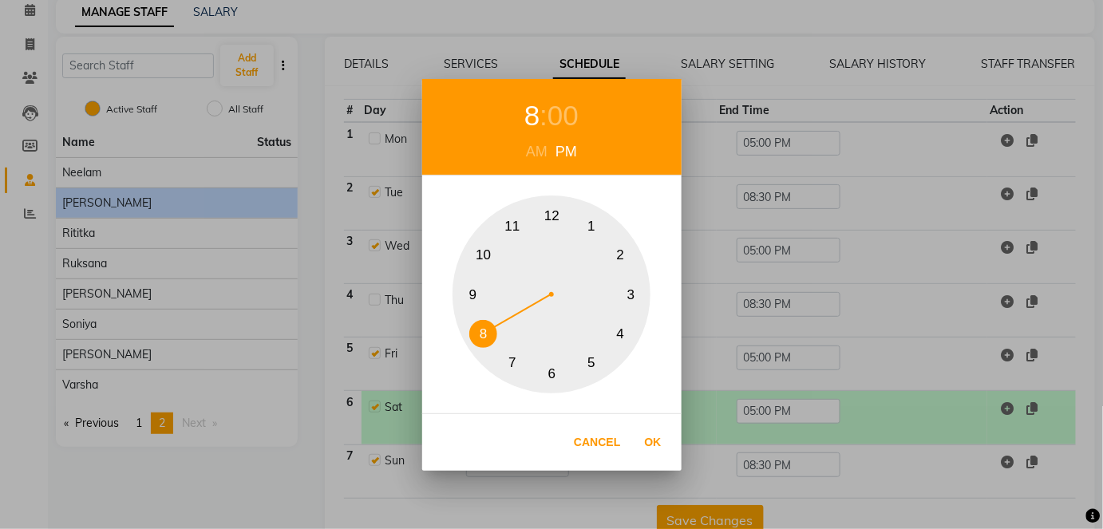
click at [479, 332] on button "8" at bounding box center [483, 334] width 28 height 28
click at [570, 109] on div "00" at bounding box center [562, 116] width 31 height 42
click at [551, 370] on button "30" at bounding box center [552, 374] width 28 height 28
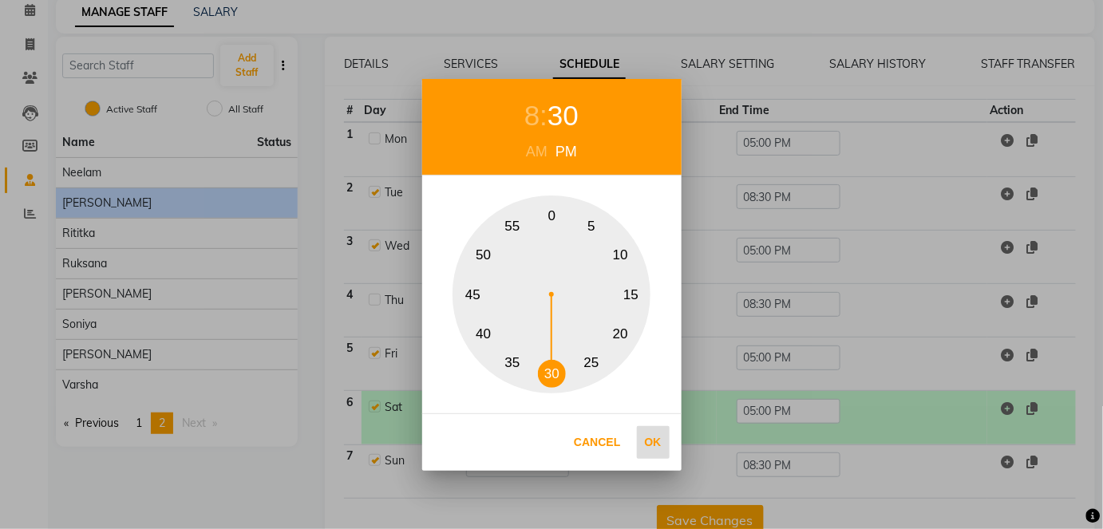
click at [663, 441] on button "Ok" at bounding box center [653, 442] width 33 height 33
type input "08:30 PM"
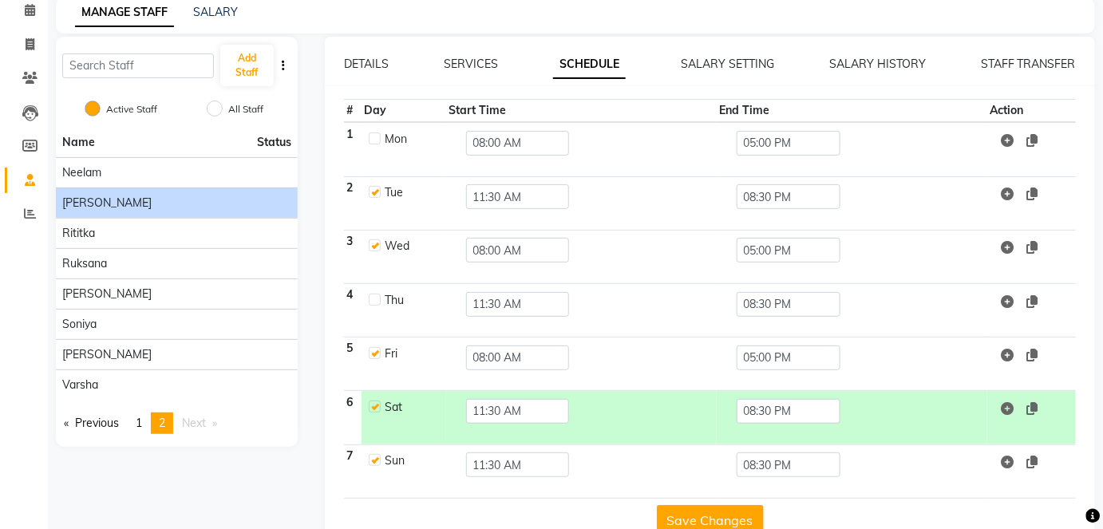
click at [730, 522] on button "Save Changes" at bounding box center [710, 520] width 107 height 30
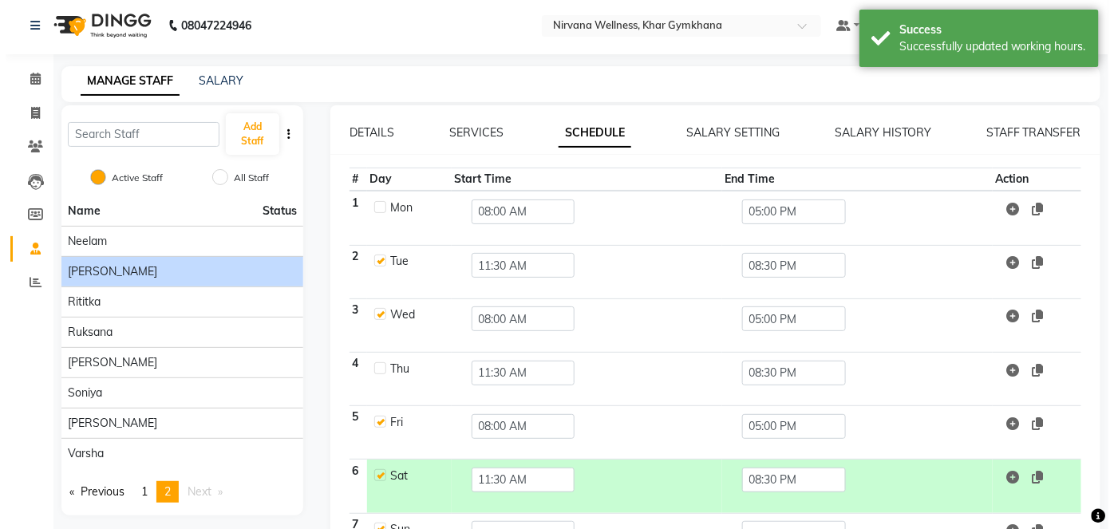
scroll to position [0, 0]
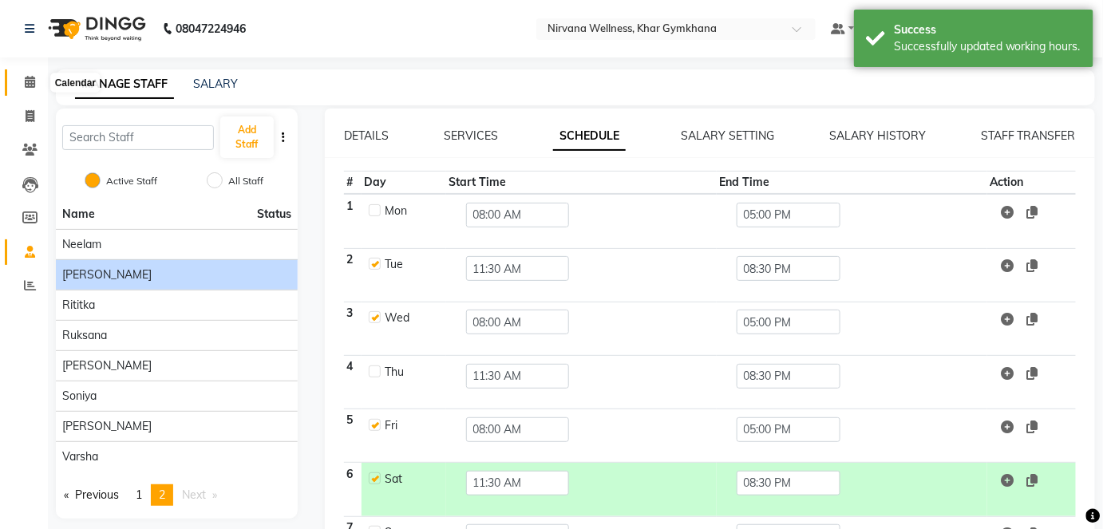
drag, startPoint x: 28, startPoint y: 83, endPoint x: 336, endPoint y: 522, distance: 536.2
click at [28, 83] on icon at bounding box center [30, 82] width 10 height 12
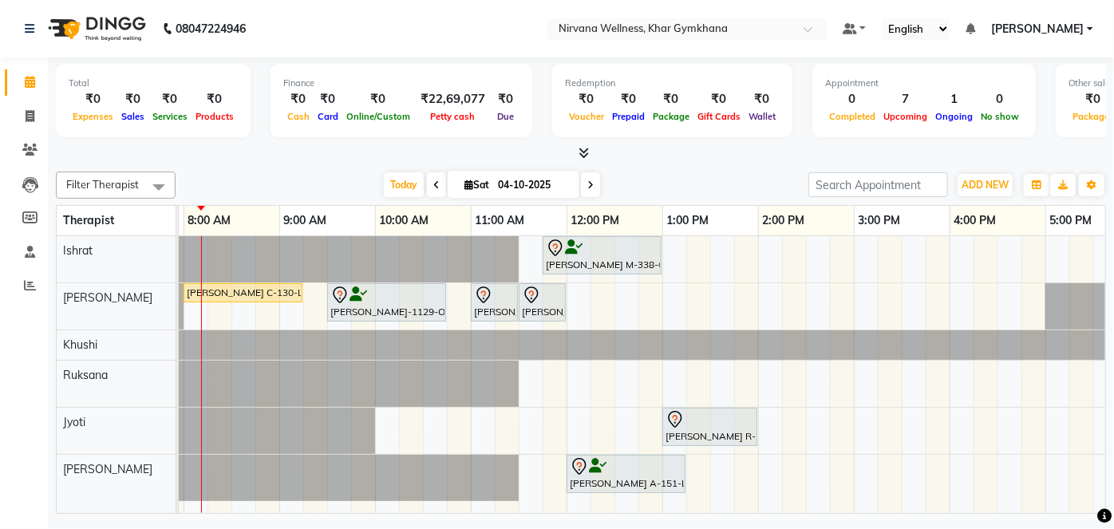
scroll to position [0, 121]
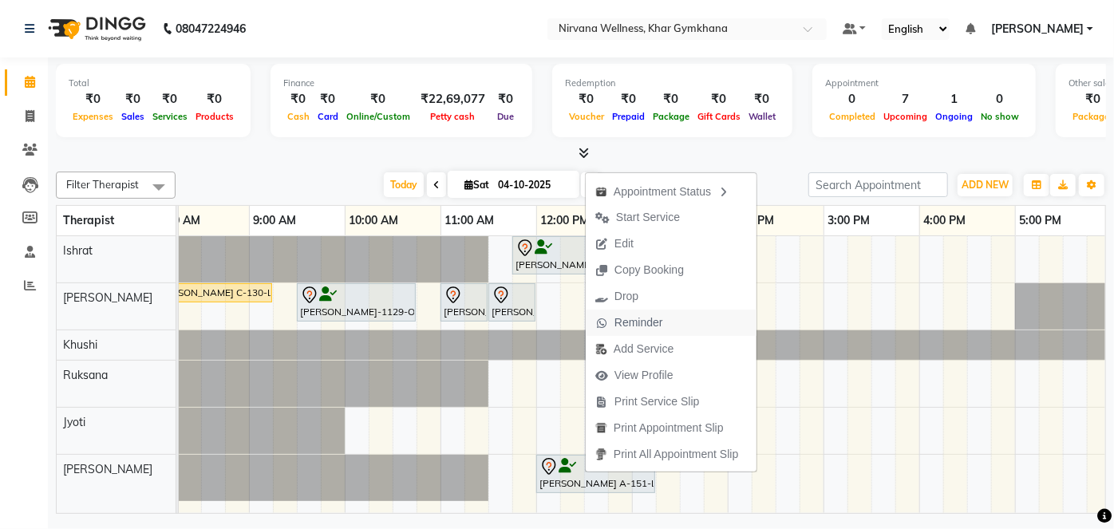
click at [614, 323] on span "Reminder" at bounding box center [638, 322] width 49 height 17
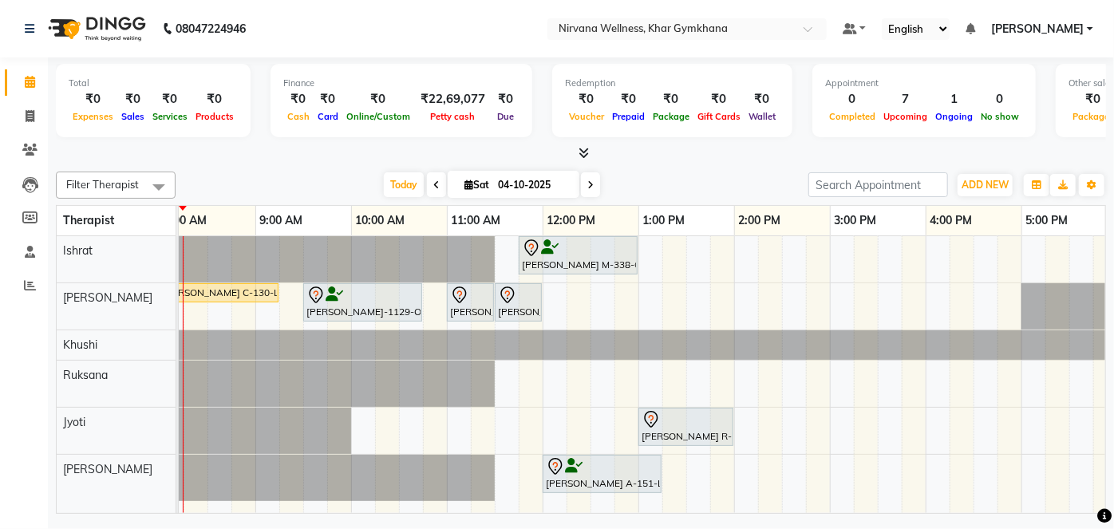
scroll to position [0, 113]
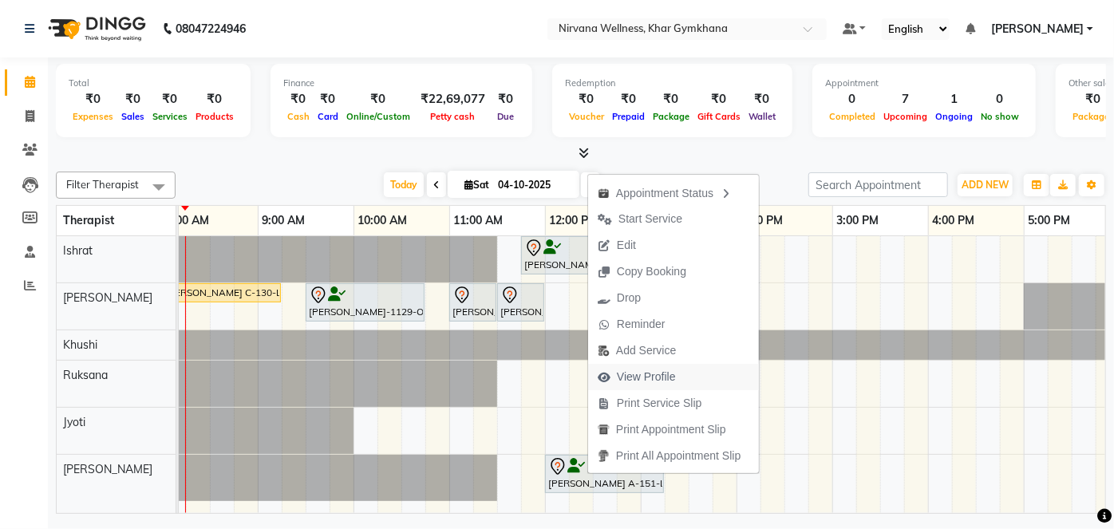
click at [607, 373] on icon "button" at bounding box center [604, 377] width 13 height 11
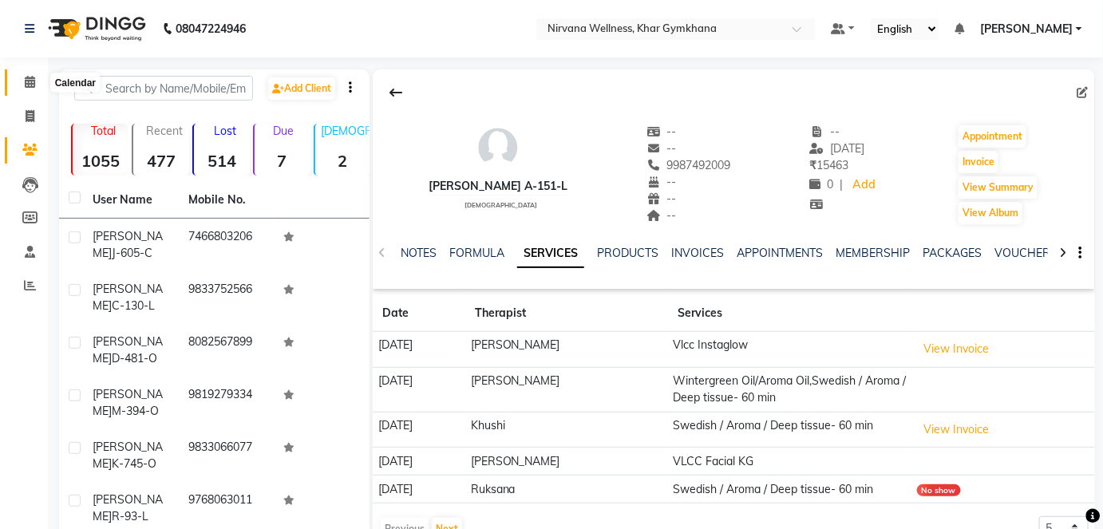
click at [22, 87] on span at bounding box center [30, 82] width 28 height 18
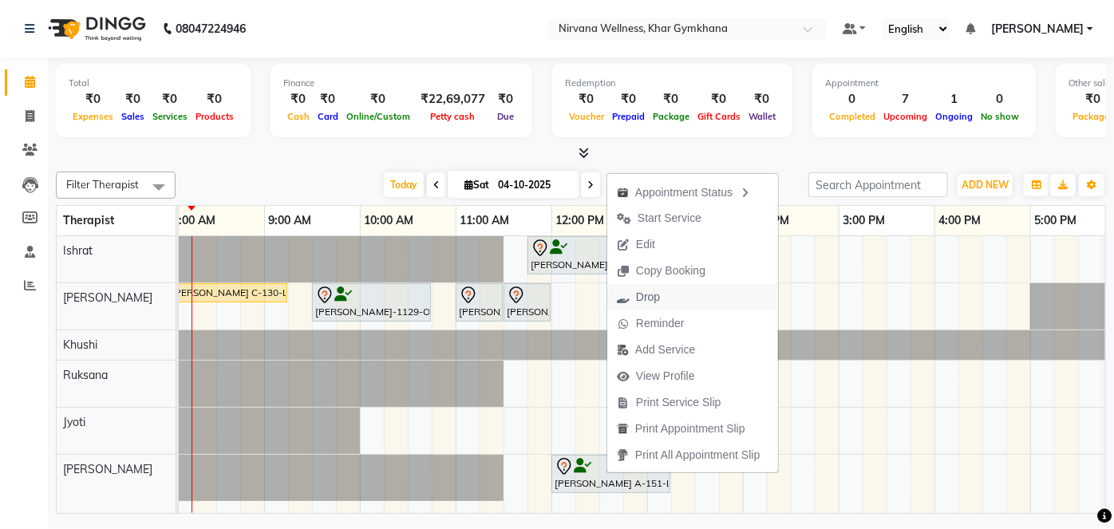
click at [668, 303] on span "Drop" at bounding box center [638, 297] width 62 height 26
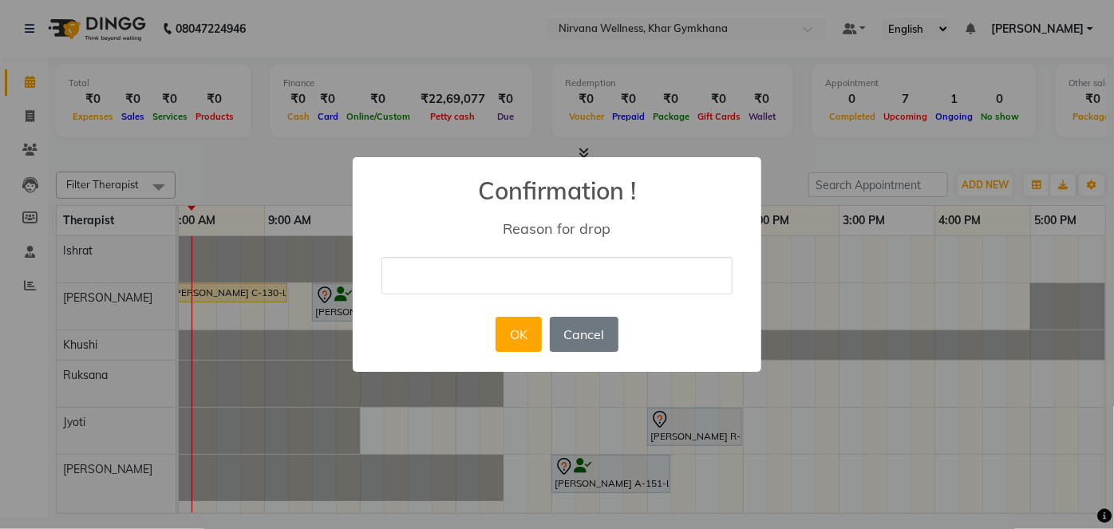
click at [546, 290] on input "text" at bounding box center [556, 276] width 351 height 38
click at [304, 202] on div "× Confirmation ! Reason for drop OK No Cancel" at bounding box center [557, 264] width 1114 height 529
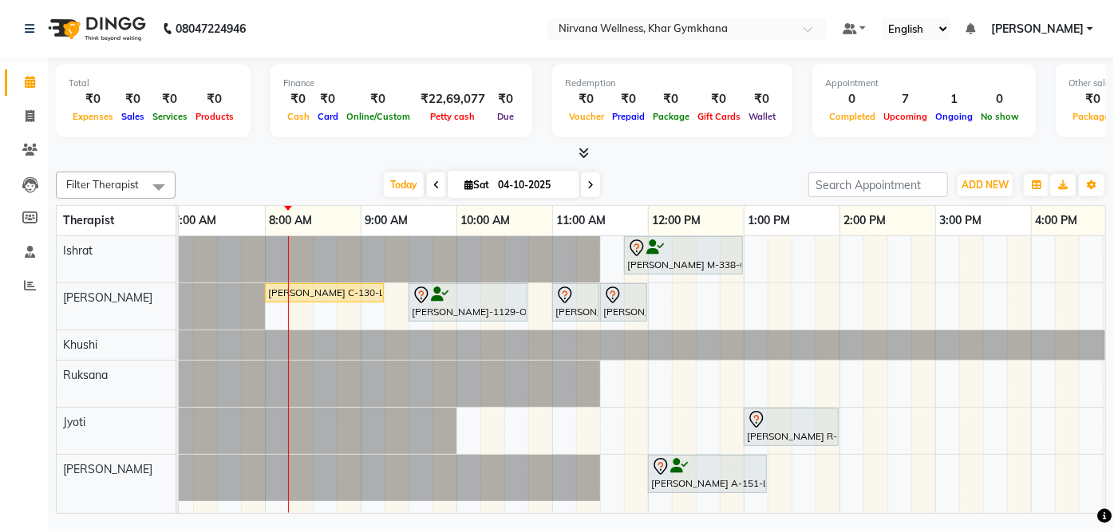
click at [685, 513] on div "Total ₹0 Expenses ₹0 Sales ₹0 Services ₹0 Products Finance ₹0 Cash ₹0 Card ₹0 O…" at bounding box center [581, 287] width 1066 height 460
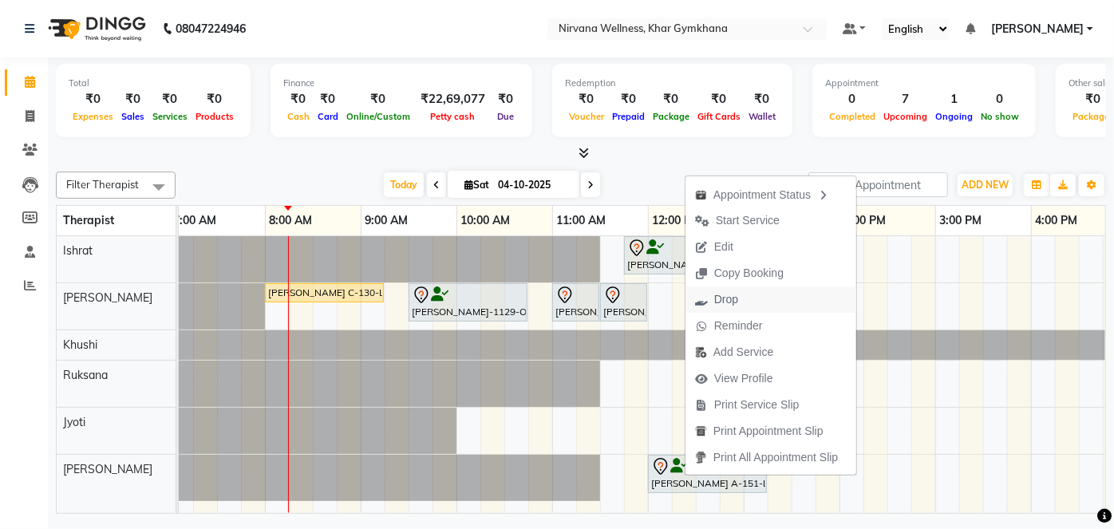
click at [733, 303] on span "Drop" at bounding box center [726, 299] width 24 height 17
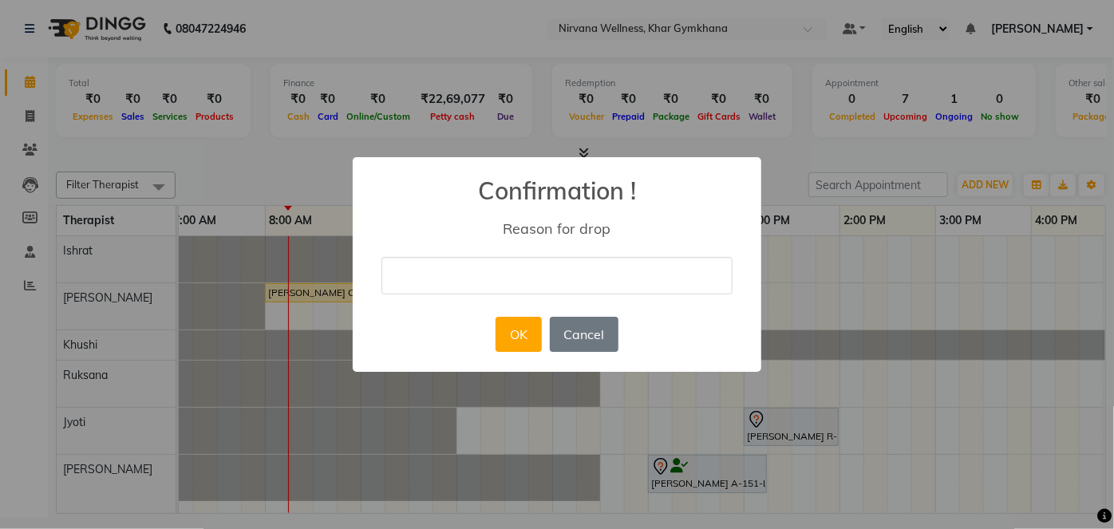
click at [508, 294] on div "× Confirmation ! Reason for drop OK No Cancel" at bounding box center [557, 264] width 409 height 215
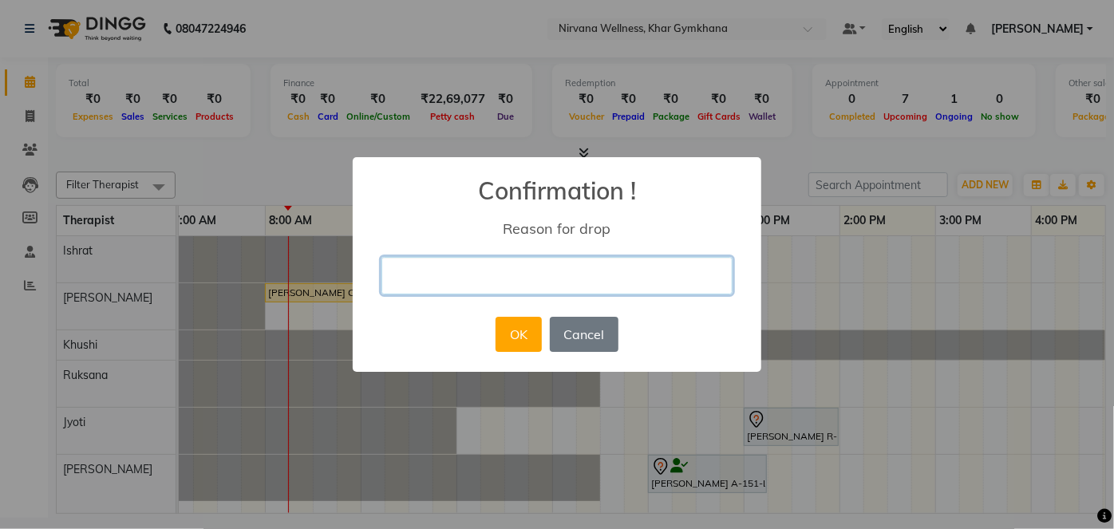
click at [515, 272] on input "text" at bounding box center [556, 276] width 351 height 38
type input "BY MEMBER"
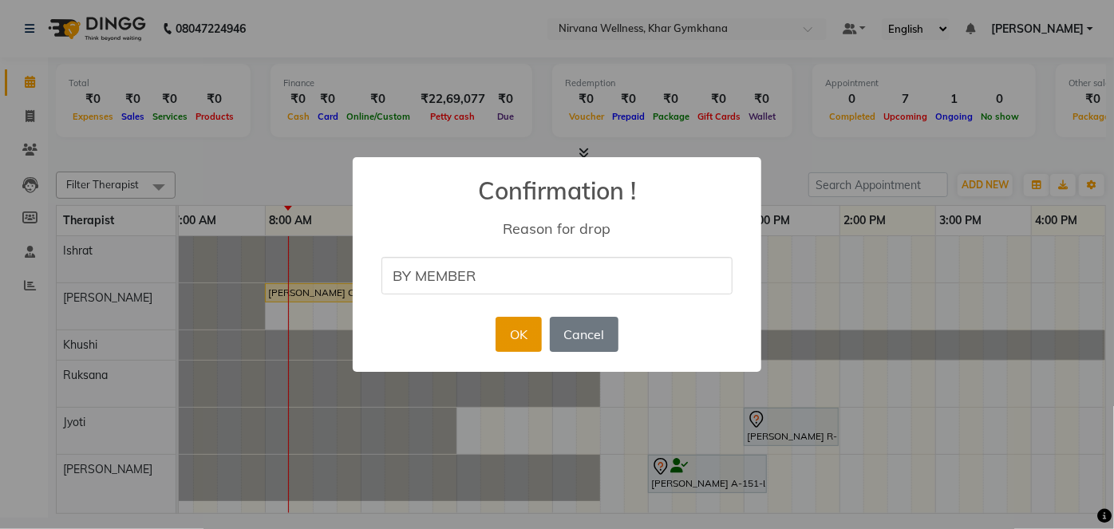
click at [516, 334] on button "OK" at bounding box center [518, 334] width 45 height 35
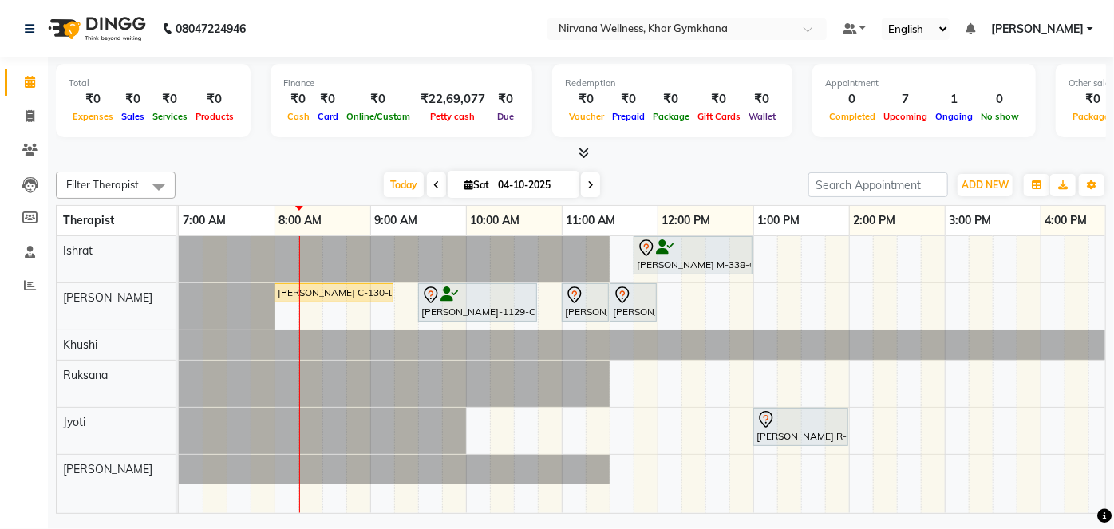
click at [495, 179] on input "04-10-2025" at bounding box center [533, 185] width 80 height 24
select select "10"
select select "2025"
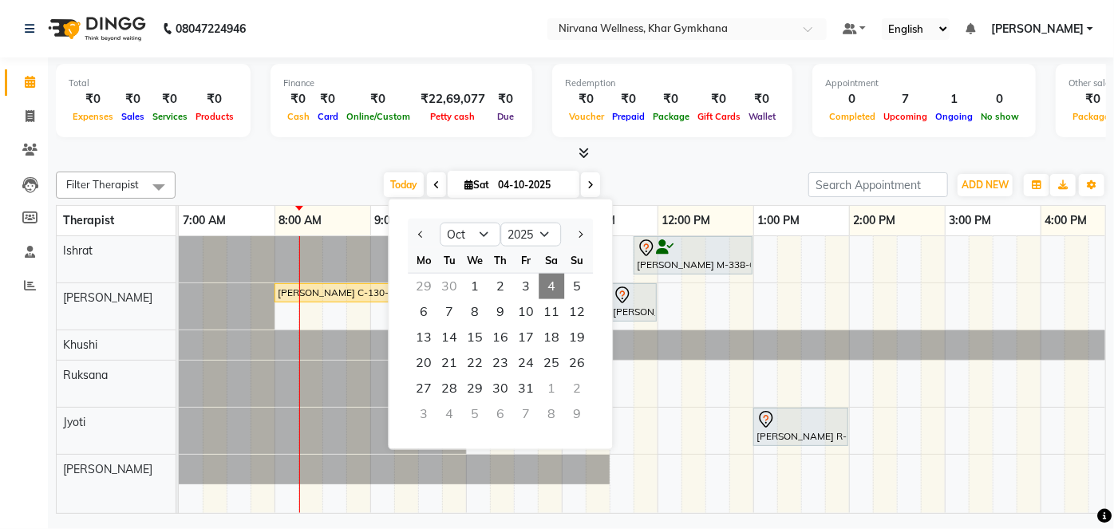
drag, startPoint x: 293, startPoint y: 128, endPoint x: 306, endPoint y: 156, distance: 31.1
click at [293, 130] on div "Finance ₹0 Cash ₹0 Card ₹0 Online/Custom ₹22,69,077 [PERSON_NAME] cash ₹0 Due" at bounding box center [402, 100] width 262 height 73
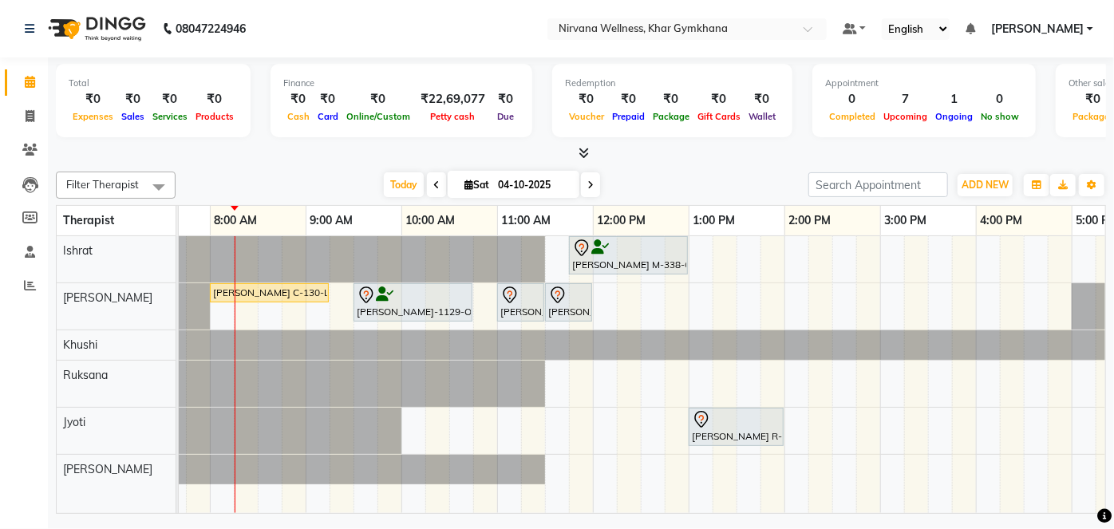
scroll to position [0, 96]
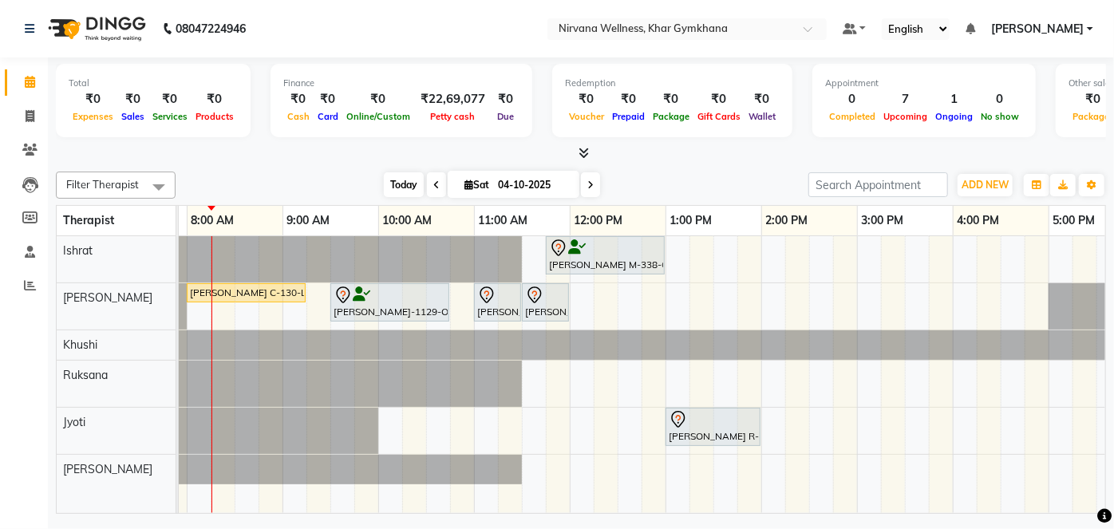
click at [398, 188] on span "Today" at bounding box center [404, 184] width 40 height 25
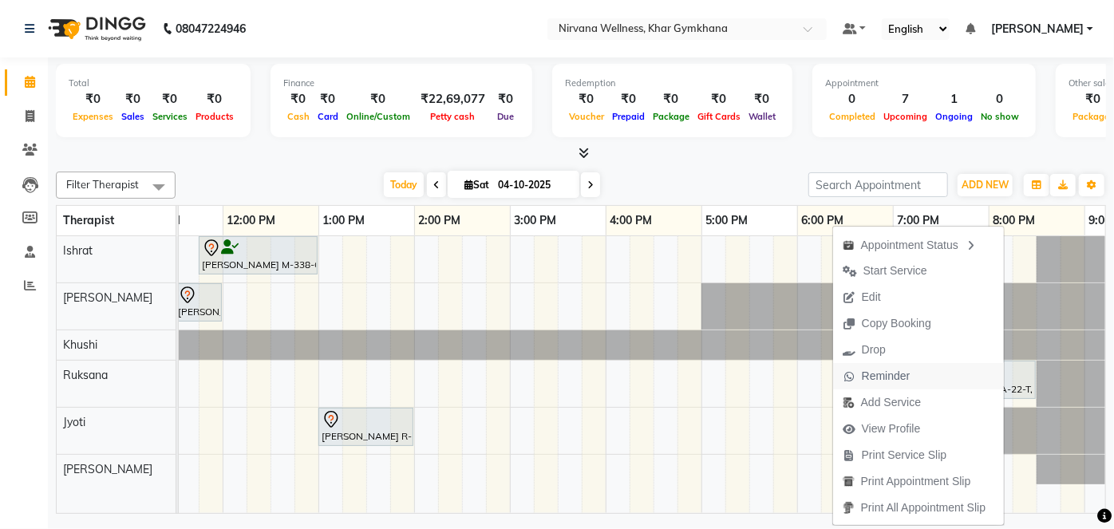
click at [855, 373] on span "Reminder" at bounding box center [876, 376] width 87 height 26
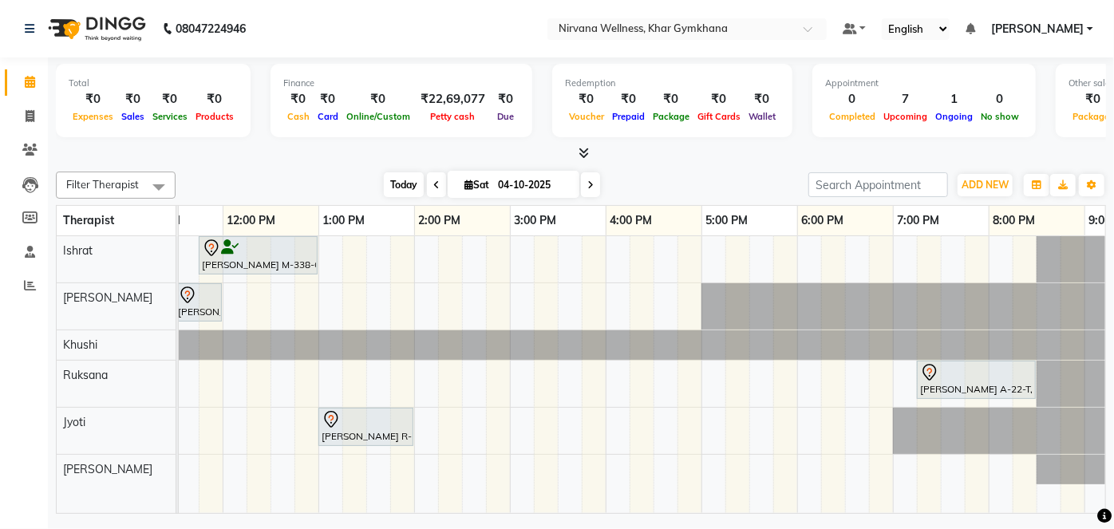
click at [414, 181] on span "Today" at bounding box center [404, 184] width 40 height 25
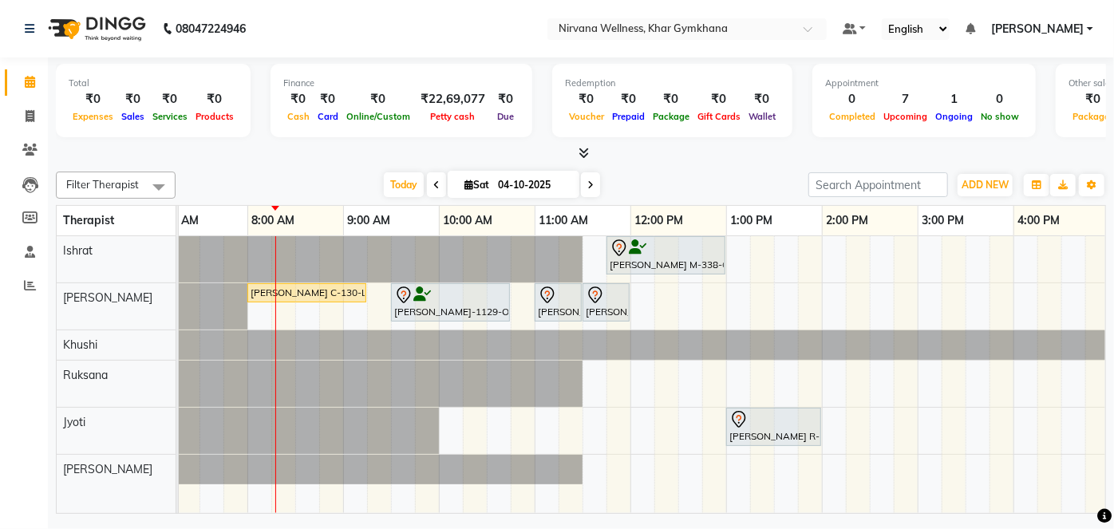
scroll to position [0, 53]
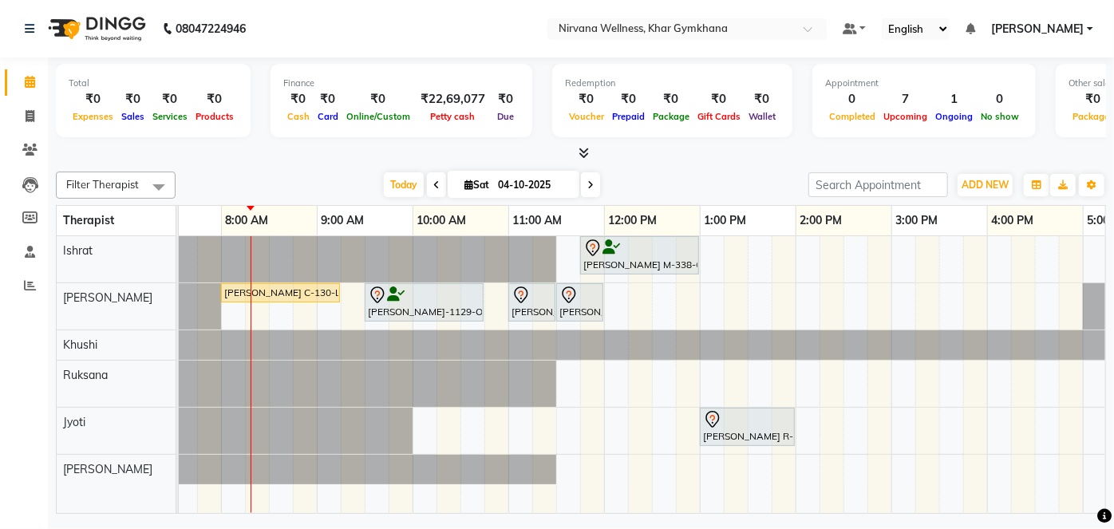
click at [433, 184] on icon at bounding box center [436, 185] width 6 height 10
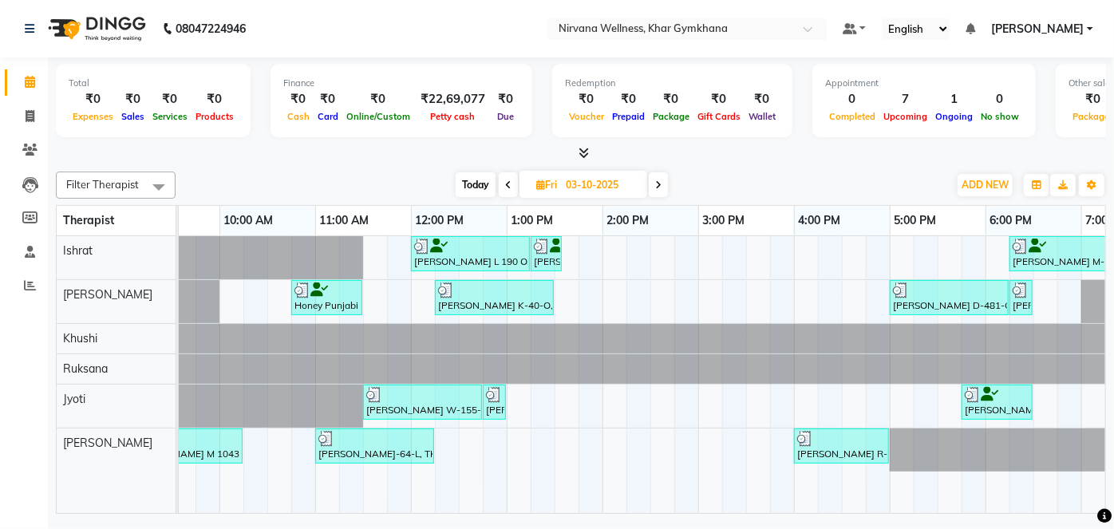
scroll to position [0, 604]
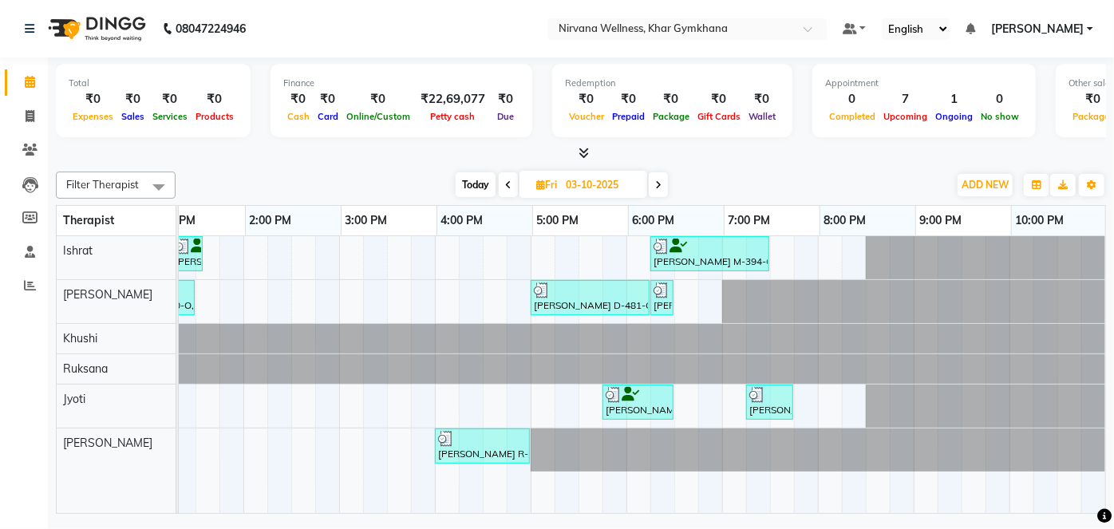
click at [484, 175] on span "Today" at bounding box center [476, 184] width 40 height 25
type input "04-10-2025"
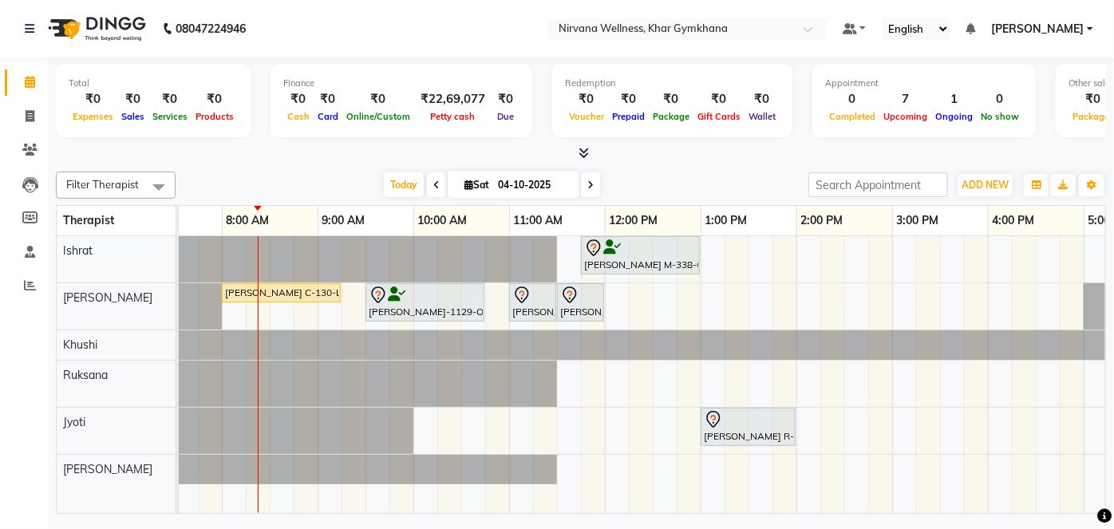
scroll to position [0, 57]
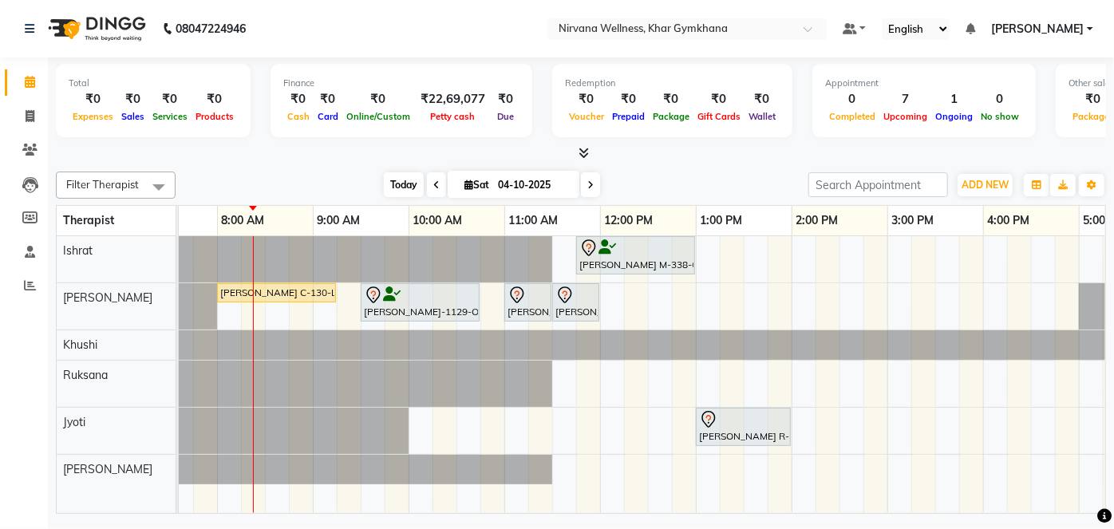
click at [389, 179] on span "Today" at bounding box center [404, 184] width 40 height 25
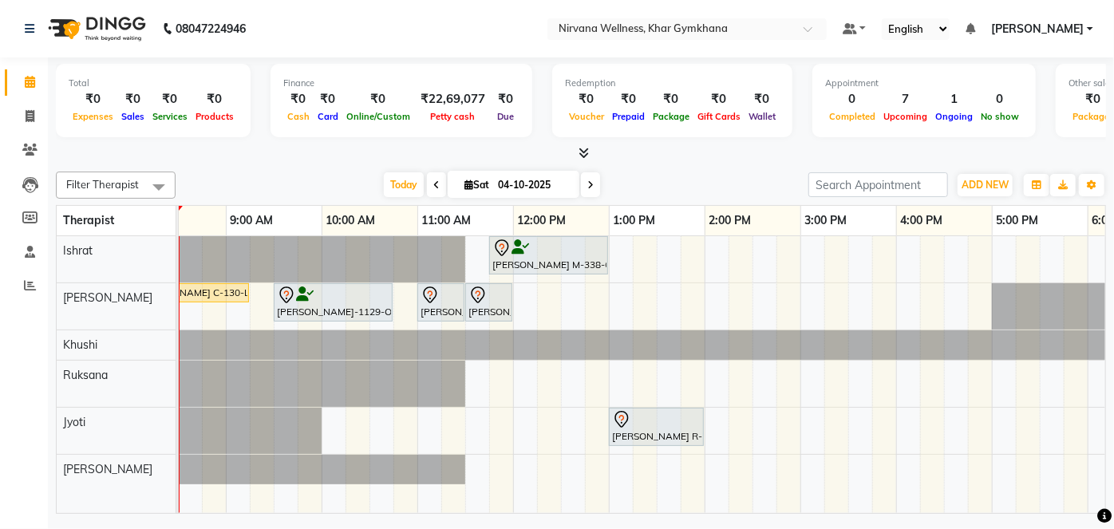
scroll to position [0, 134]
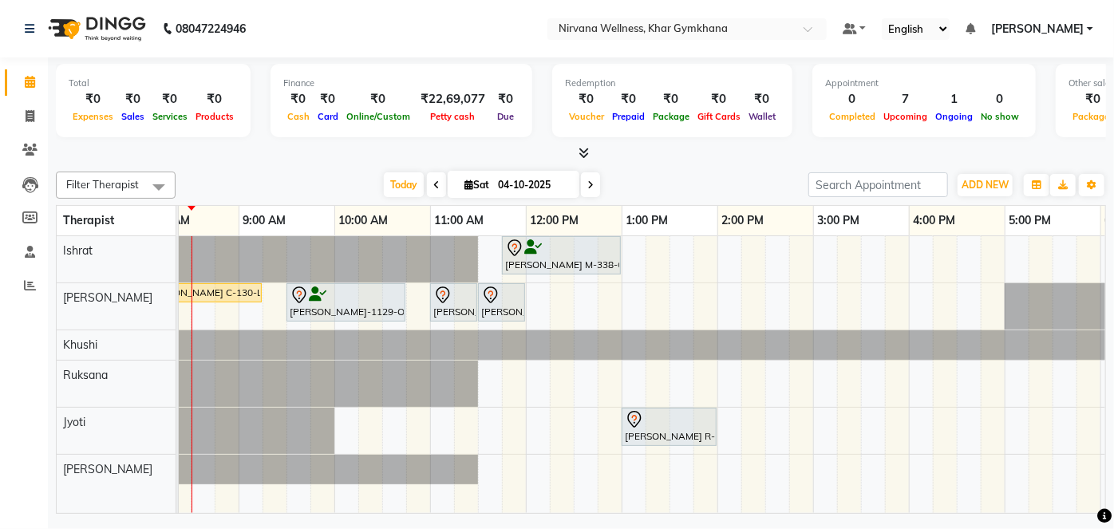
click at [346, 433] on div "[PERSON_NAME] M-338-O, TK01, 11:45 AM-01:00 PM, Swedish / Aroma / Deep tissue- …" at bounding box center [813, 374] width 1532 height 277
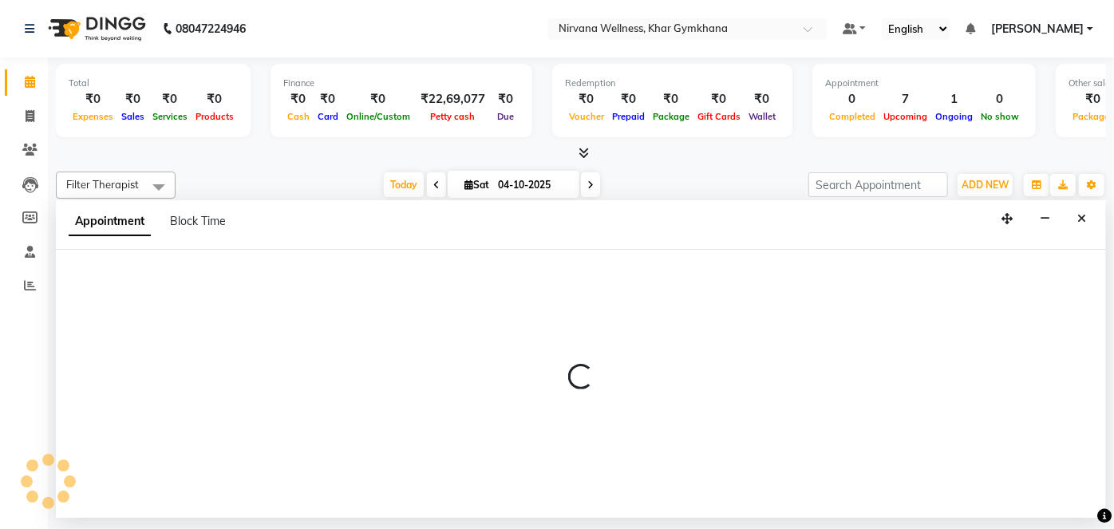
select select "78895"
select select "600"
select select "tentative"
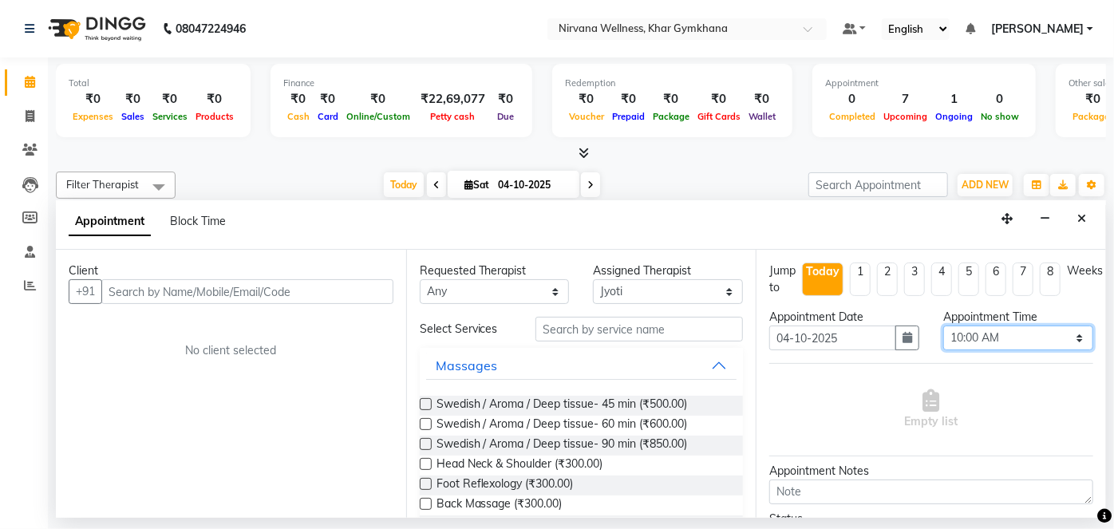
click at [987, 339] on select "Select 08:00 AM 08:15 AM 08:30 AM 08:45 AM 09:00 AM 09:15 AM 09:30 AM 09:45 AM …" at bounding box center [1018, 338] width 150 height 25
select select "615"
click at [943, 326] on select "Select 08:00 AM 08:15 AM 08:30 AM 08:45 AM 09:00 AM 09:15 AM 09:30 AM 09:45 AM …" at bounding box center [1018, 338] width 150 height 25
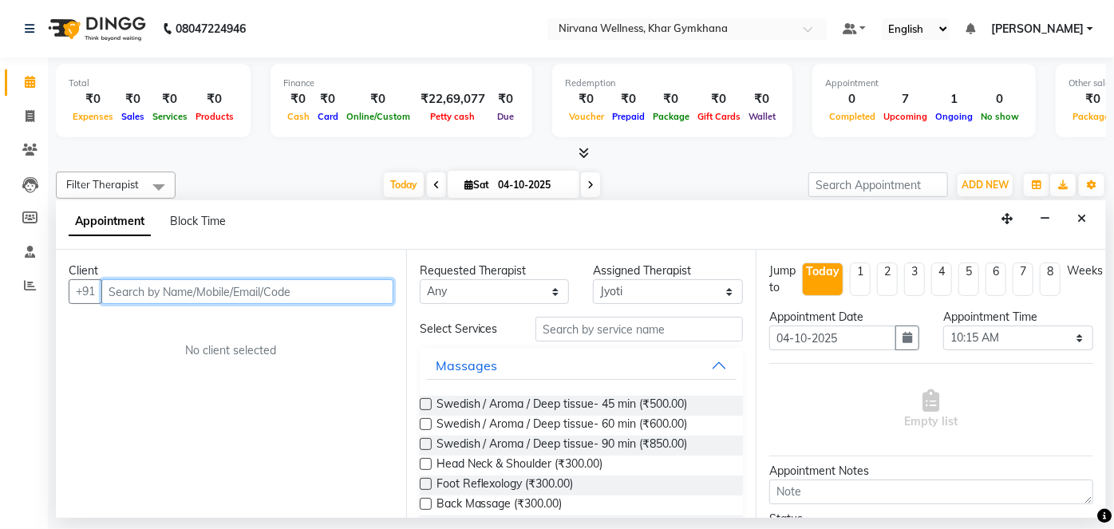
click at [324, 289] on input "text" at bounding box center [247, 291] width 292 height 25
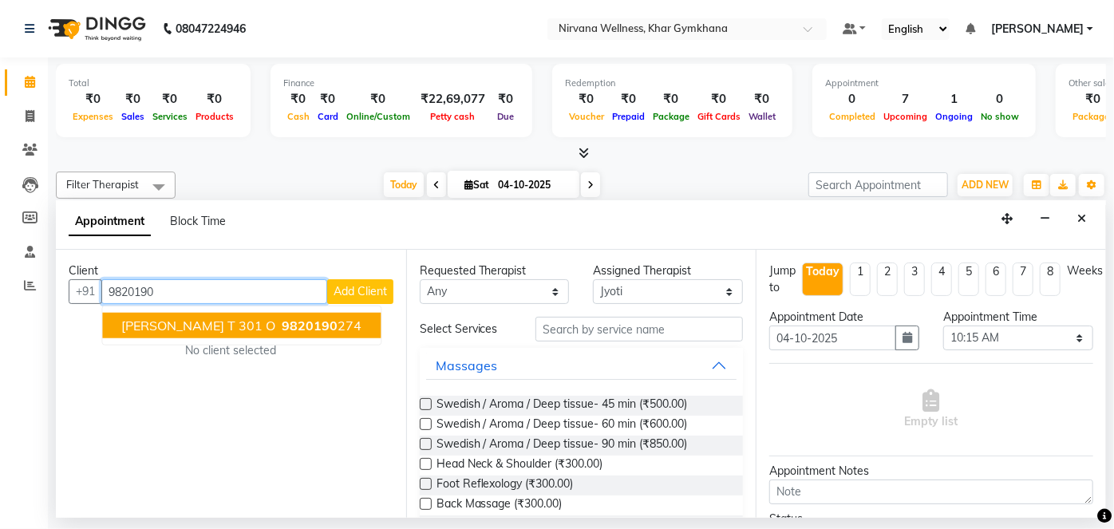
click at [243, 325] on span "[PERSON_NAME] T 301 O" at bounding box center [198, 326] width 154 height 16
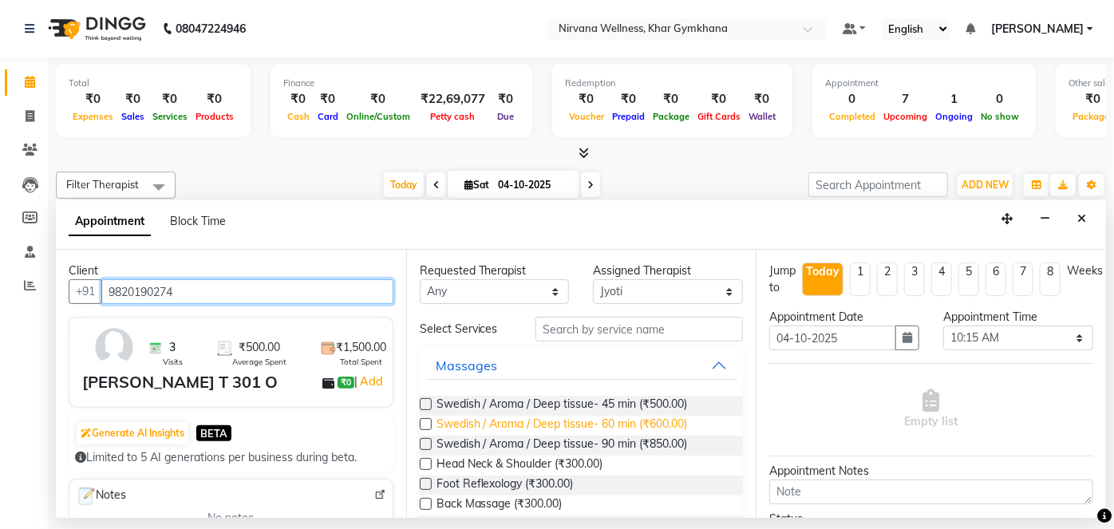
type input "9820190274"
click at [562, 420] on span "Swedish / Aroma / Deep tissue- 60 min (₹600.00)" at bounding box center [562, 426] width 251 height 20
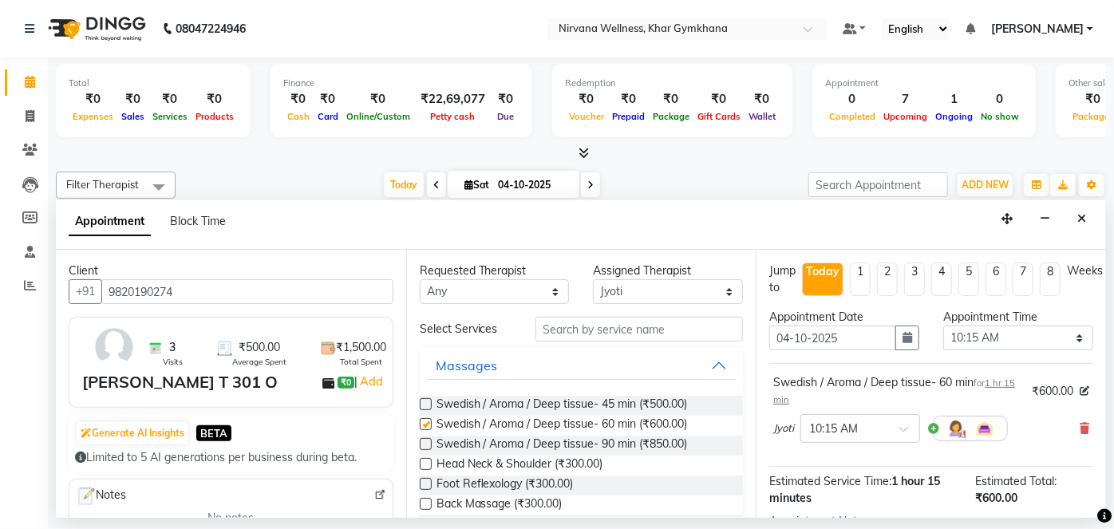
checkbox input "false"
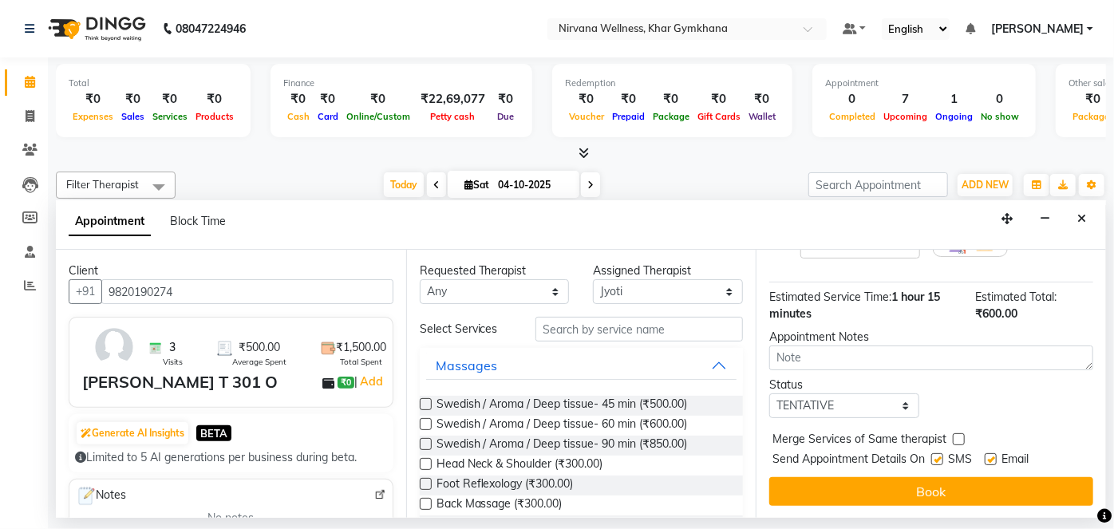
click at [859, 507] on div "Jump to [DATE] 1 2 3 4 5 6 7 8 Weeks Appointment Date [DATE] Appointment Time S…" at bounding box center [931, 384] width 350 height 268
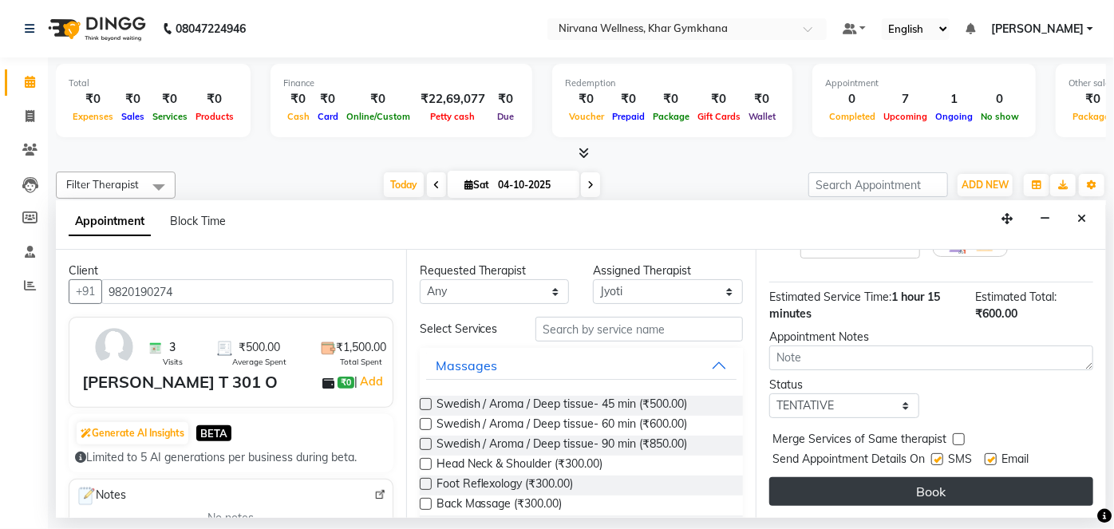
click at [858, 494] on button "Book" at bounding box center [931, 491] width 324 height 29
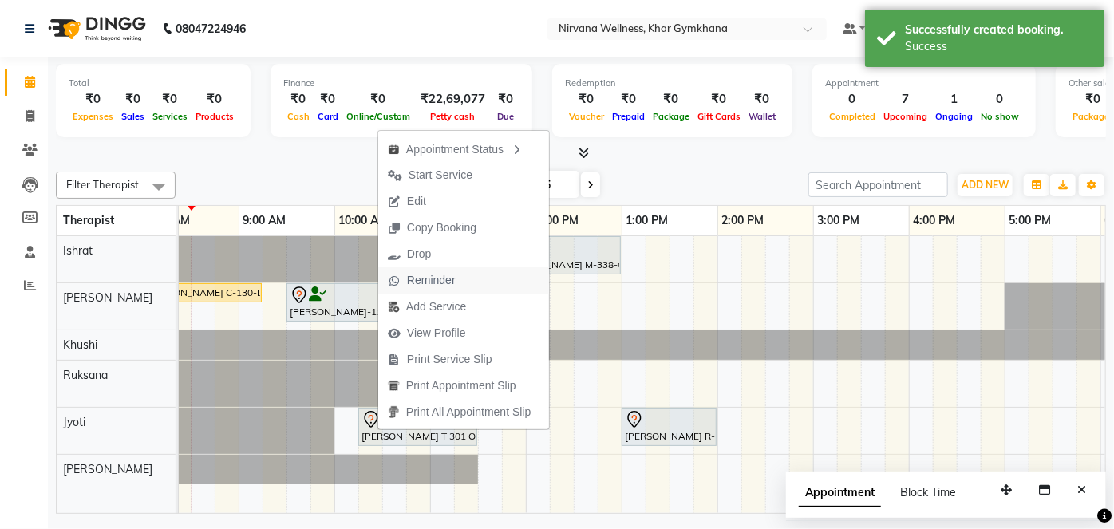
click at [425, 271] on span "Reminder" at bounding box center [421, 280] width 87 height 26
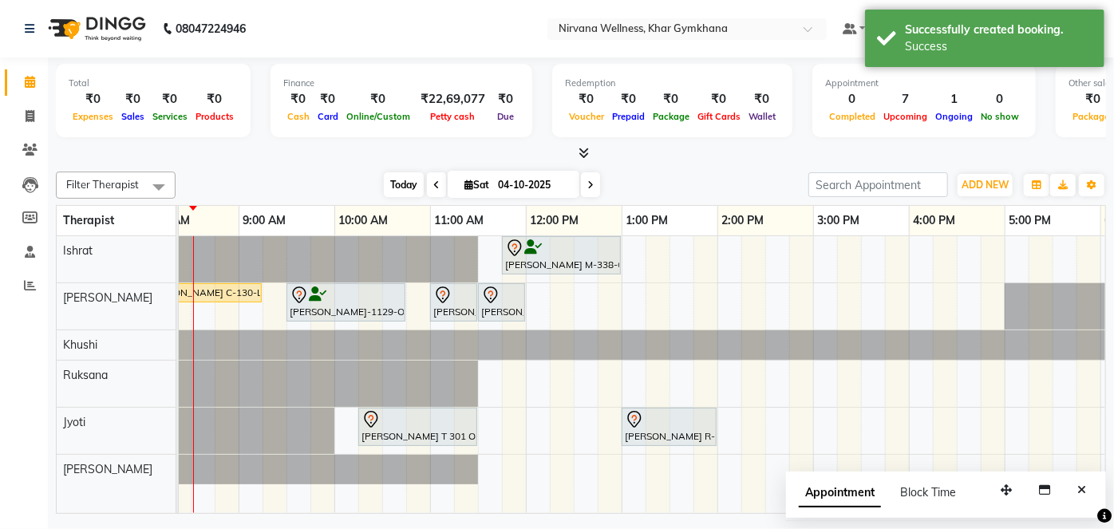
click at [391, 188] on span "Today" at bounding box center [404, 184] width 40 height 25
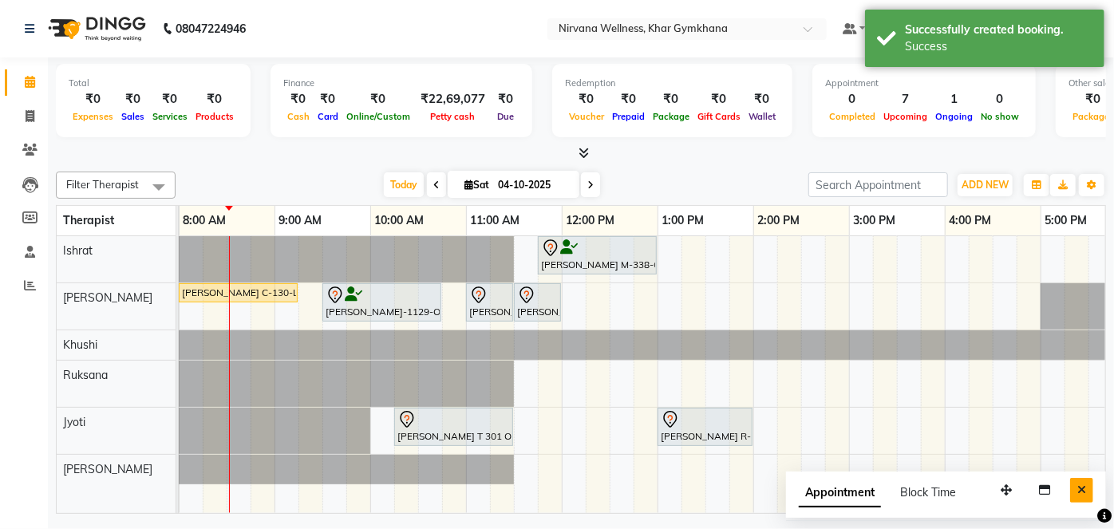
click at [1079, 488] on icon "Close" at bounding box center [1081, 489] width 9 height 11
